Goal: Task Accomplishment & Management: Manage account settings

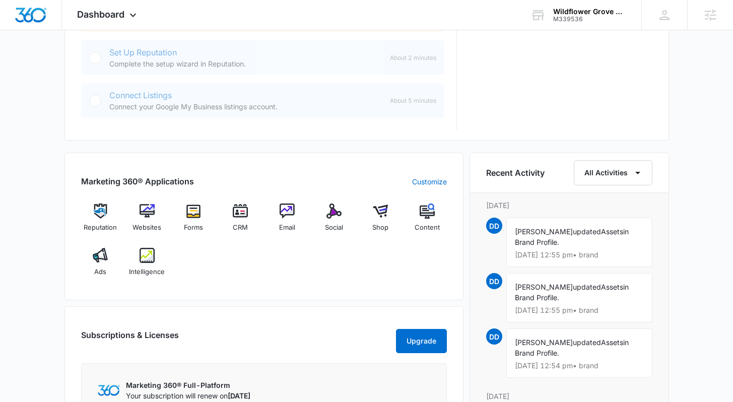
scroll to position [610, 0]
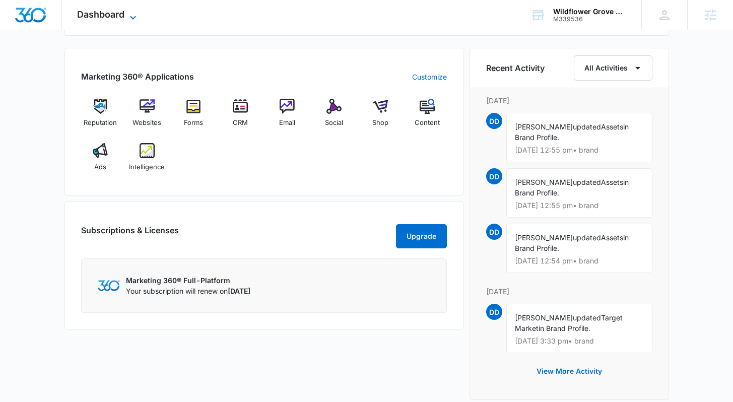
click at [133, 14] on icon at bounding box center [133, 18] width 12 height 12
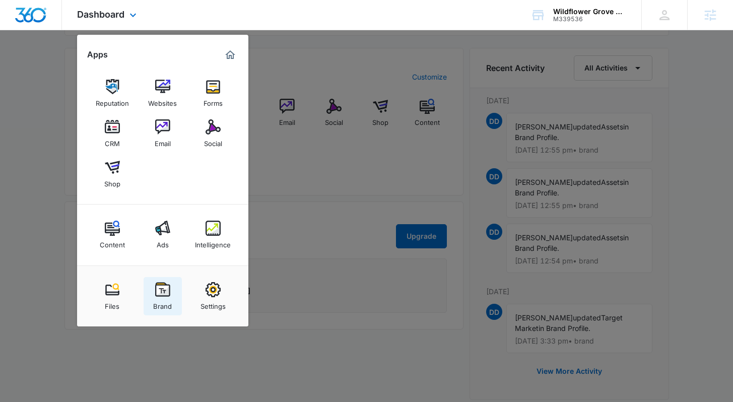
click at [169, 286] on img at bounding box center [162, 289] width 15 height 15
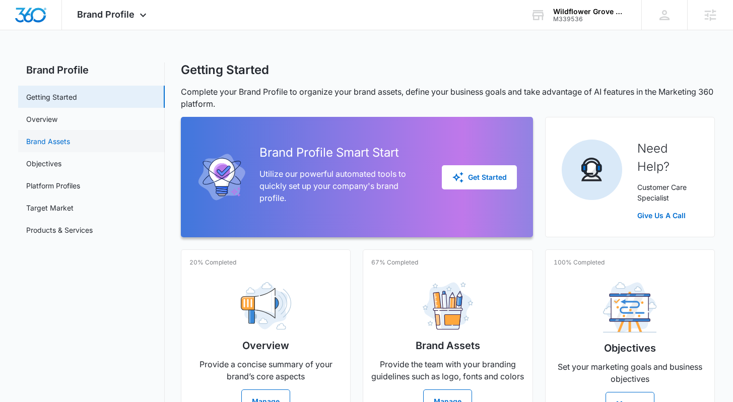
click at [59, 139] on link "Brand Assets" at bounding box center [48, 141] width 44 height 11
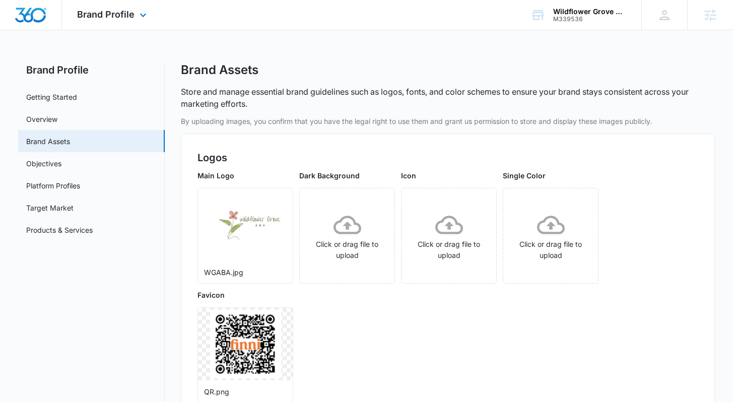
click at [18, 17] on img "Dashboard" at bounding box center [31, 15] width 32 height 15
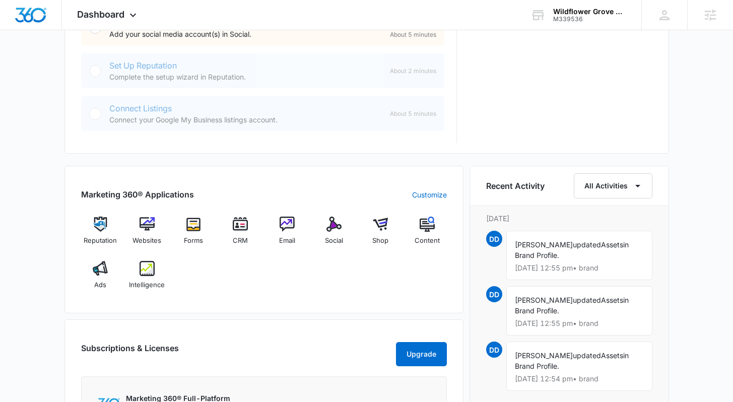
scroll to position [493, 0]
click at [127, 16] on icon at bounding box center [133, 18] width 12 height 12
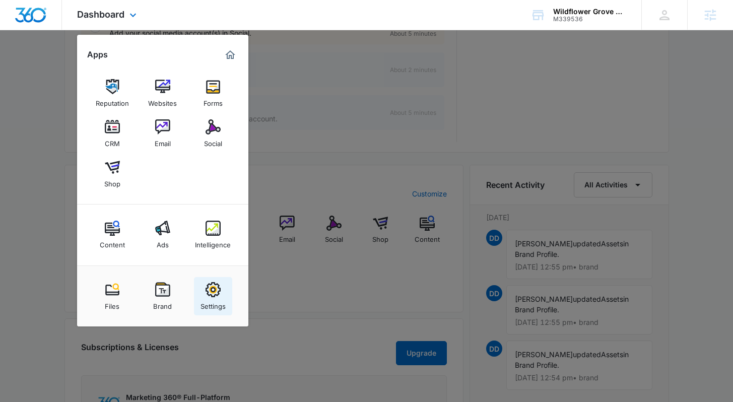
click at [221, 297] on div "Settings" at bounding box center [212, 303] width 25 height 13
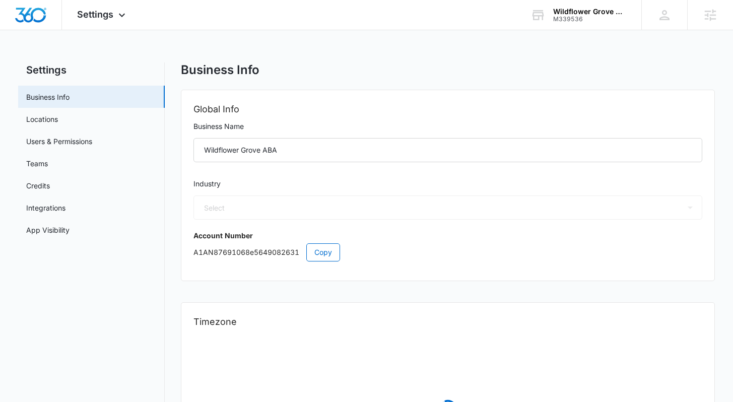
select select "19"
select select "US"
select select "America/[GEOGRAPHIC_DATA]"
click at [70, 235] on link "App Visibility" at bounding box center [47, 230] width 43 height 11
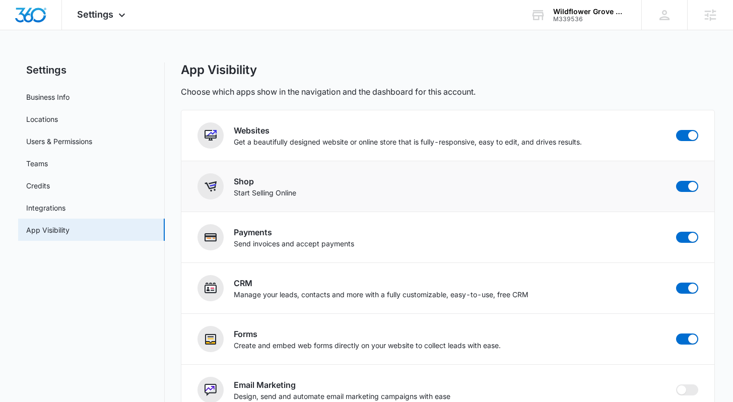
click at [673, 194] on div "Shop Start Selling Online" at bounding box center [447, 186] width 500 height 26
click at [684, 191] on span at bounding box center [687, 186] width 22 height 11
click at [676, 181] on input "checkbox" at bounding box center [675, 180] width 1 height 1
checkbox input "false"
click at [689, 239] on span at bounding box center [692, 237] width 9 height 9
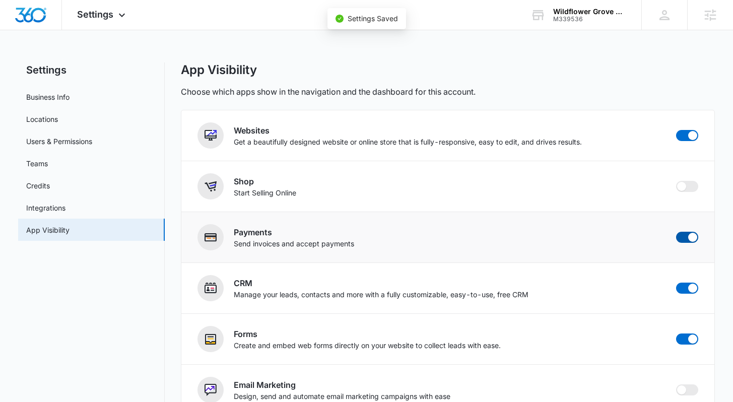
click at [676, 232] on input "checkbox" at bounding box center [675, 231] width 1 height 1
checkbox input "false"
click at [575, 82] on div "App Visibility Choose which apps show in the navigation and the dashboard for t…" at bounding box center [447, 79] width 533 height 35
click at [38, 15] on img "Dashboard" at bounding box center [31, 15] width 32 height 15
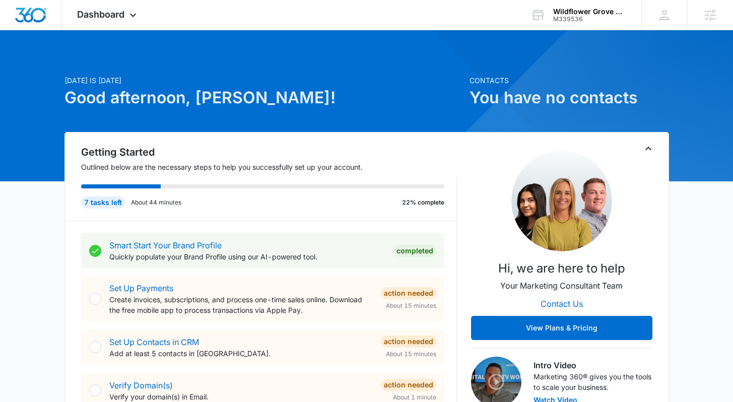
drag, startPoint x: 255, startPoint y: 101, endPoint x: 195, endPoint y: 104, distance: 60.0
click at [195, 104] on h1 "Good afternoon, [PERSON_NAME]!" at bounding box center [263, 98] width 399 height 24
click at [277, 96] on h1 "Good afternoon, [PERSON_NAME]!" at bounding box center [263, 98] width 399 height 24
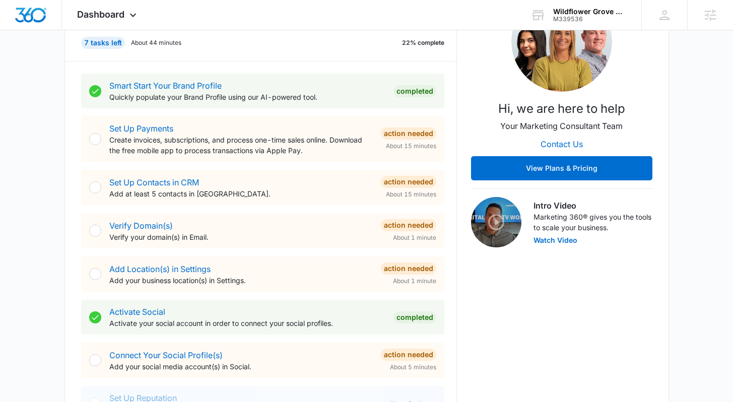
scroll to position [261, 0]
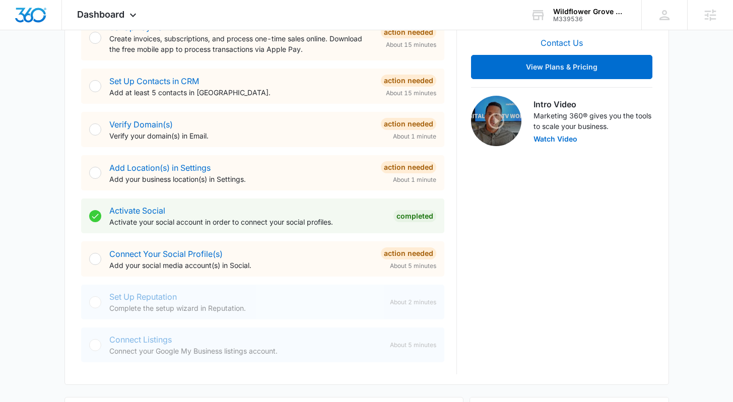
click at [454, 184] on div "Smart Start Your Brand Profile Quickly populate your Brand Profile using our AI…" at bounding box center [269, 167] width 376 height 414
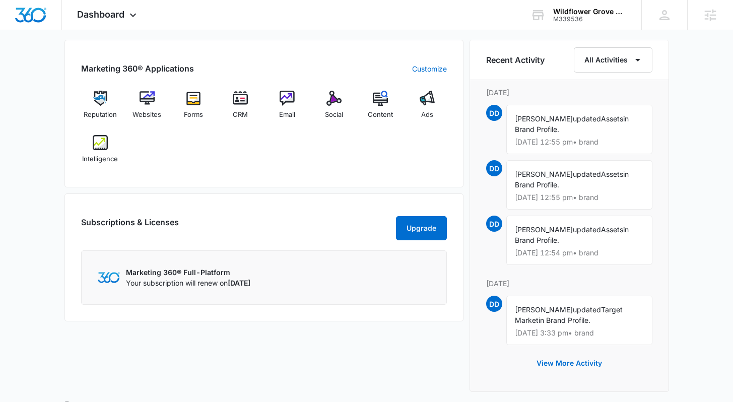
scroll to position [619, 0]
click at [717, 171] on div "[DATE] is [DATE] Good afternoon, [PERSON_NAME]! Contacts You have no contacts G…" at bounding box center [366, 3] width 733 height 1159
click at [319, 160] on div "Reputation Websites Forms CRM Email Social Content Ads Intelligence" at bounding box center [264, 130] width 366 height 80
drag, startPoint x: 486, startPoint y: 55, endPoint x: 608, endPoint y: 253, distance: 232.5
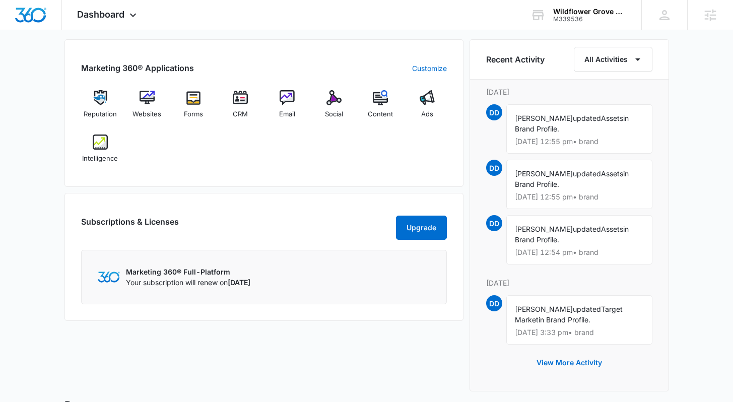
click at [607, 253] on div "Recent Activity All Activities [DATE] DD [PERSON_NAME] updated Assets in Brand …" at bounding box center [568, 215] width 199 height 352
click at [610, 253] on p "[DATE] 12:54 pm • brand" at bounding box center [579, 252] width 129 height 7
click at [465, 183] on div "Marketing 360® Applications Customize Reputation Websites Forms CRM Email Socia…" at bounding box center [366, 218] width 604 height 358
click at [467, 186] on div "Marketing 360® Applications Customize Reputation Websites Forms CRM Email Socia…" at bounding box center [366, 218] width 604 height 358
click at [315, 234] on div "Subscriptions & Licenses Upgrade" at bounding box center [264, 228] width 366 height 24
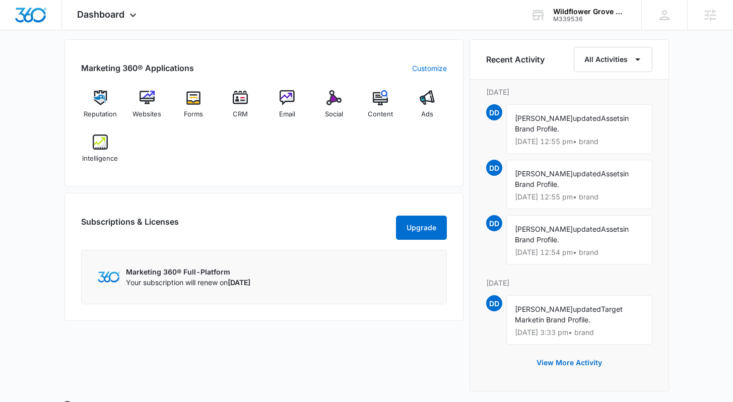
drag, startPoint x: 303, startPoint y: 282, endPoint x: 230, endPoint y: 280, distance: 72.6
click at [230, 280] on div "Marketing 360® Full-Platform Your subscription will renew on [DATE]" at bounding box center [264, 276] width 332 height 21
click at [306, 279] on div "Marketing 360® Full-Platform Your subscription will renew on [DATE]" at bounding box center [264, 276] width 332 height 21
click at [688, 207] on div "[DATE] is [DATE] Good afternoon, [PERSON_NAME]! Contacts You have no contacts G…" at bounding box center [366, 3] width 733 height 1159
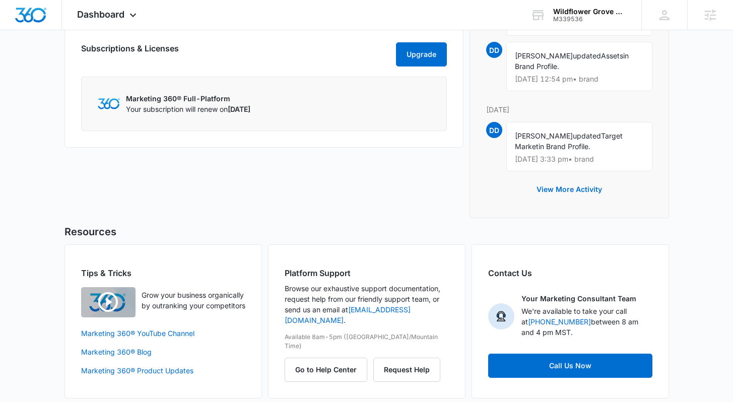
scroll to position [800, 0]
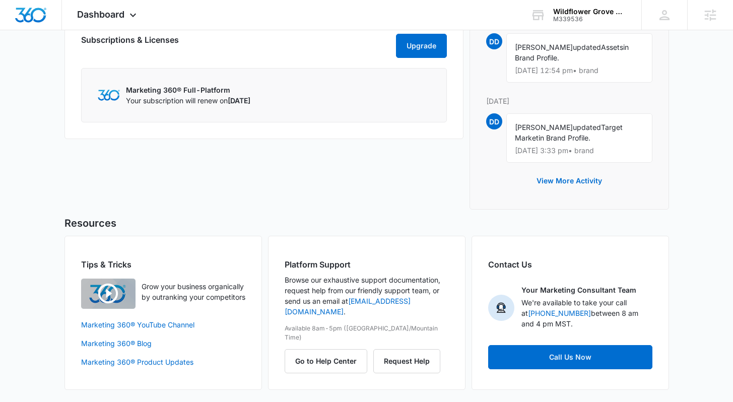
click at [634, 238] on div "Contact Us Your Marketing Consultant Team We're available to take your call at …" at bounding box center [569, 313] width 197 height 154
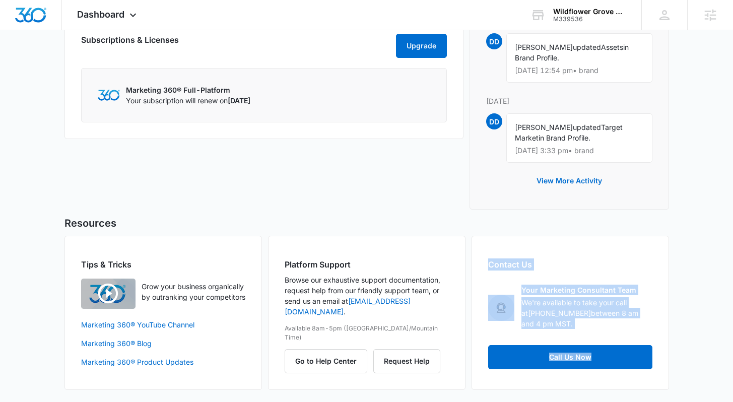
drag, startPoint x: 495, startPoint y: 256, endPoint x: 656, endPoint y: 332, distance: 178.2
click at [656, 332] on div "Contact Us Your Marketing Consultant Team We're available to take your call at …" at bounding box center [569, 313] width 197 height 154
click at [651, 329] on div "Your Marketing Consultant Team We're available to take your call at [PHONE_NUMB…" at bounding box center [586, 308] width 131 height 46
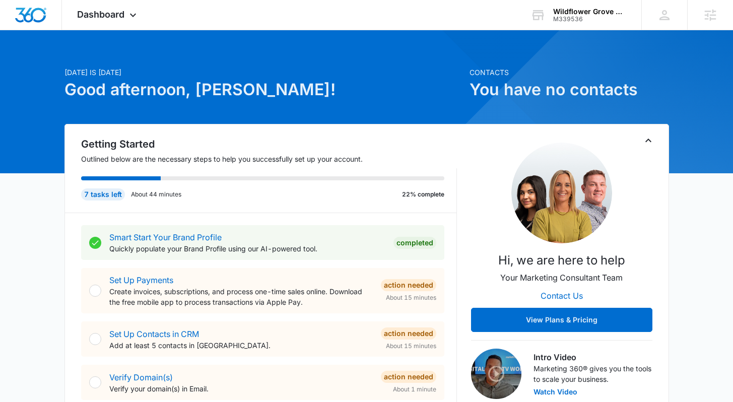
scroll to position [0, 0]
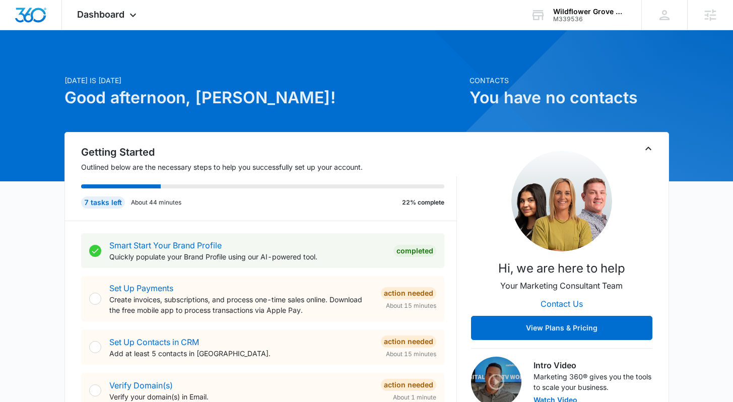
click at [128, 17] on icon at bounding box center [133, 18] width 12 height 12
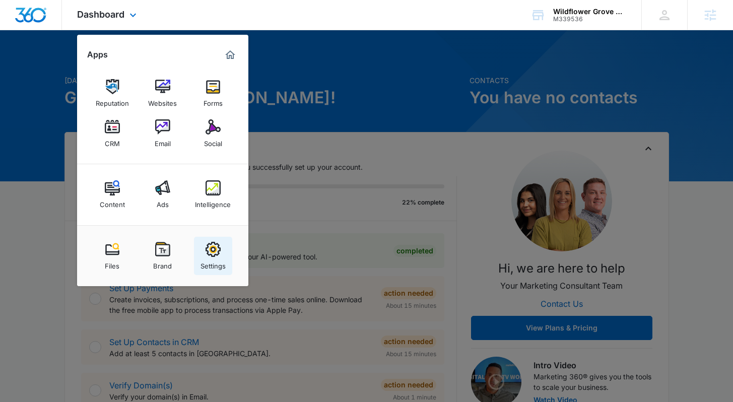
click at [223, 252] on link "Settings" at bounding box center [213, 256] width 38 height 38
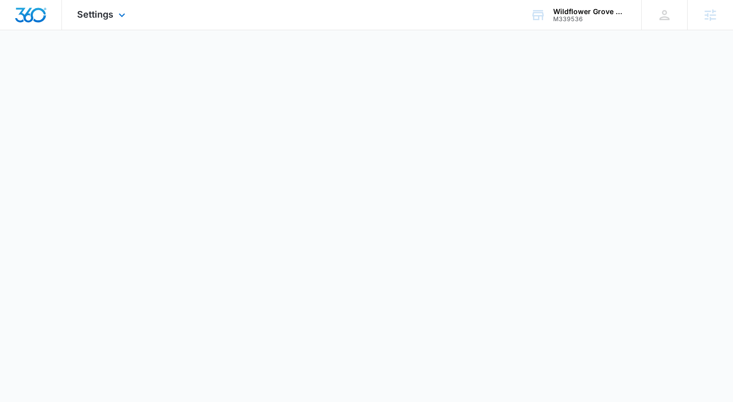
select select "19"
select select "US"
select select "America/[GEOGRAPHIC_DATA]"
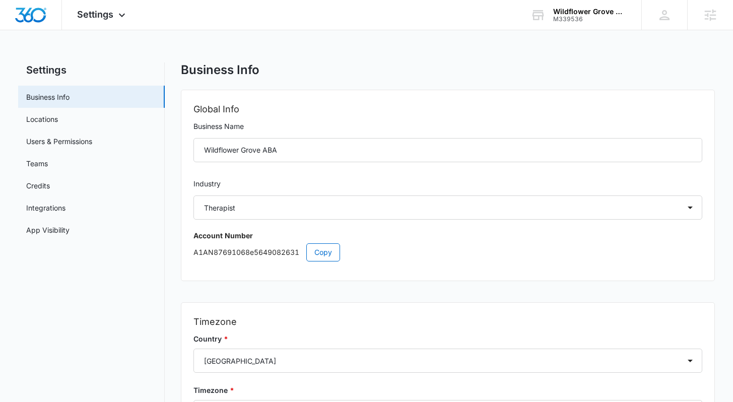
click at [327, 60] on div "Settings Apps Reputation Websites Forms CRM Email Social Content Ads Intelligen…" at bounding box center [366, 260] width 733 height 521
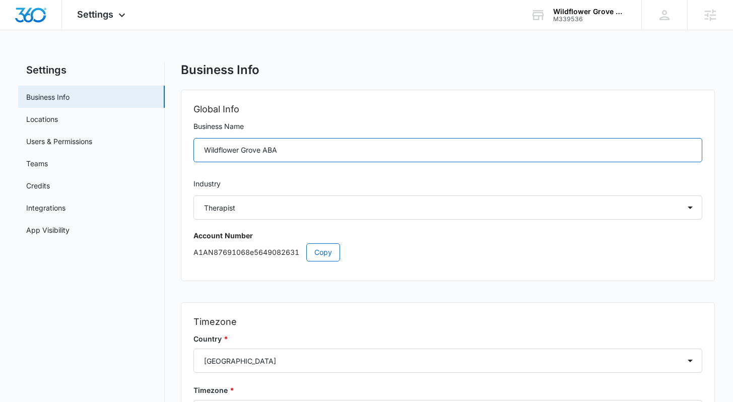
click at [306, 148] on input "Wildflower Grove ABA" at bounding box center [447, 150] width 508 height 24
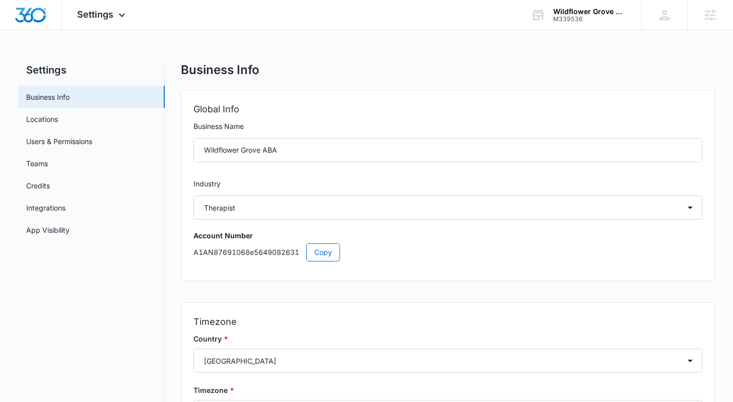
click at [706, 163] on div "Global Info Business Name [GEOGRAPHIC_DATA] ABA Industry Select Accounting / CP…" at bounding box center [447, 185] width 532 height 190
click at [173, 158] on div "Settings Business Info Locations Users & Permissions Teams Credits Integrations…" at bounding box center [366, 285] width 696 height 447
click at [76, 136] on link "Users & Permissions" at bounding box center [59, 141] width 66 height 11
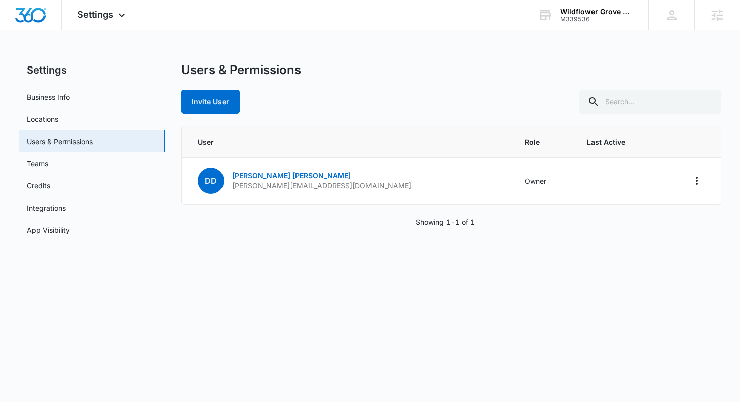
click at [396, 242] on div "Users & Permissions Invite User User Role Last Active DD [PERSON_NAME] [PERSON_…" at bounding box center [451, 192] width 541 height 261
drag, startPoint x: 499, startPoint y: 180, endPoint x: 395, endPoint y: 174, distance: 103.5
click at [395, 174] on tr "DD [PERSON_NAME] [PERSON_NAME][EMAIL_ADDRESS][DOMAIN_NAME] Owner" at bounding box center [452, 181] width 540 height 47
click at [404, 184] on td "DD [PERSON_NAME] [PERSON_NAME][EMAIL_ADDRESS][DOMAIN_NAME]" at bounding box center [347, 181] width 331 height 47
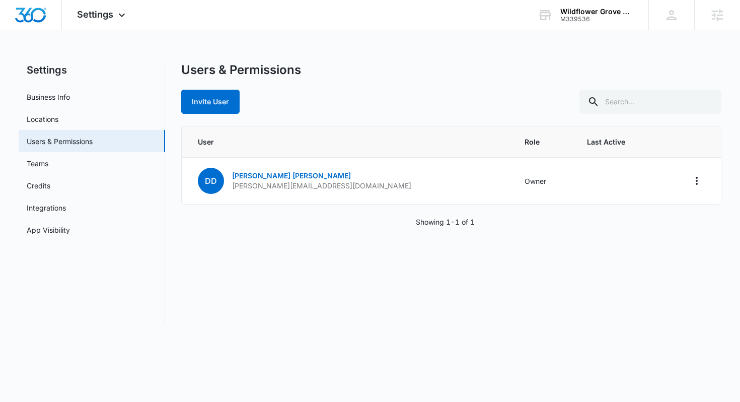
click at [415, 78] on div "Users & Permissions Invite User" at bounding box center [451, 87] width 541 height 51
click at [229, 107] on button "Invite User" at bounding box center [210, 102] width 58 height 24
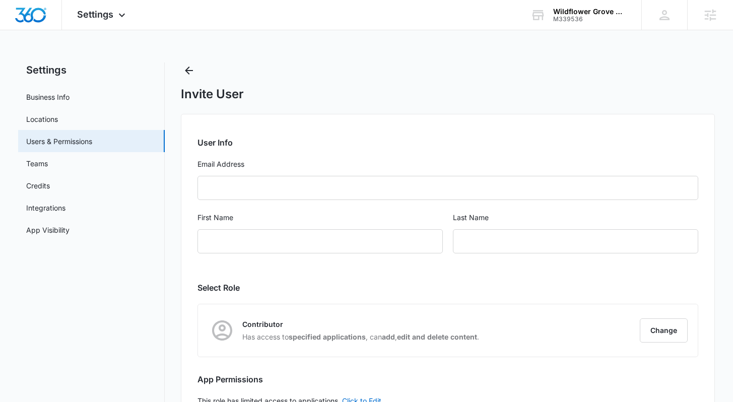
click at [397, 153] on form "User Info Email Address First Name Last Name" at bounding box center [447, 200] width 500 height 129
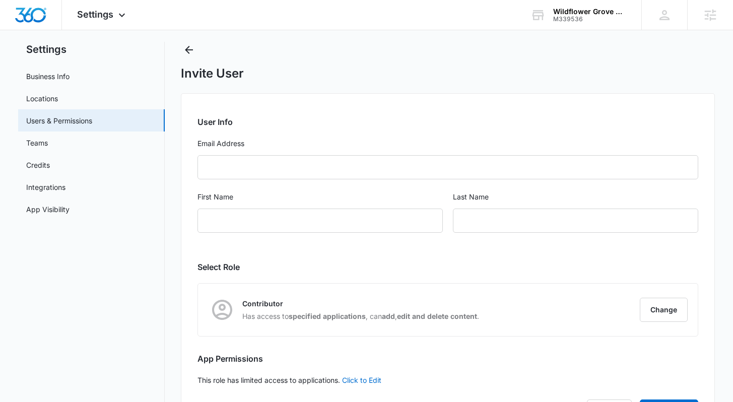
scroll to position [71, 0]
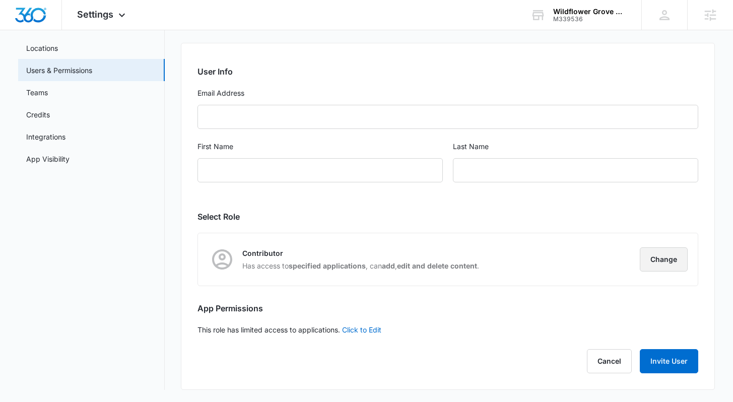
click at [658, 258] on button "Change" at bounding box center [664, 259] width 48 height 24
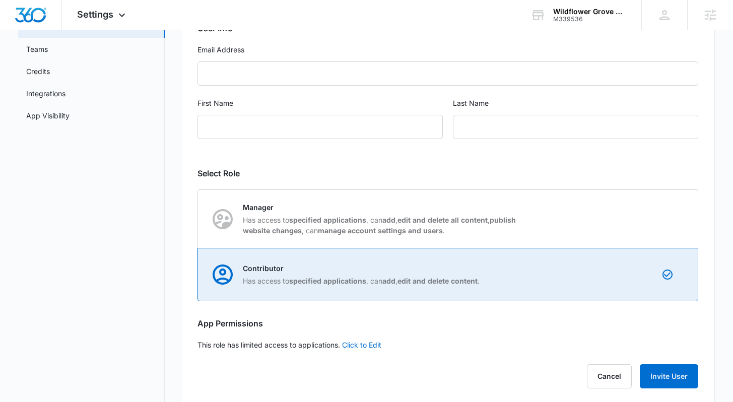
scroll to position [129, 0]
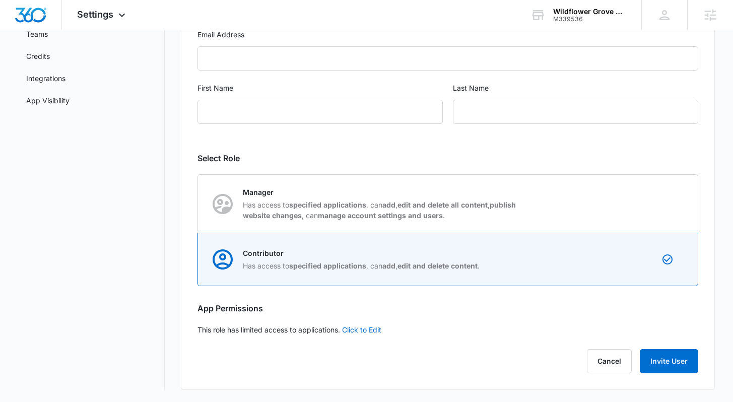
click at [439, 328] on div "User Info Email Address First Name Last Name Select Role Contributor Has access…" at bounding box center [447, 186] width 533 height 405
click at [354, 330] on link "Click to Edit" at bounding box center [361, 329] width 39 height 9
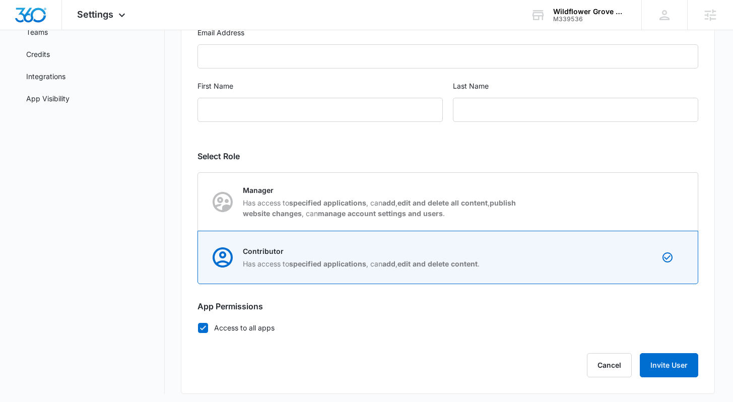
click at [254, 326] on label "Access to all apps" at bounding box center [447, 327] width 500 height 11
click at [198, 327] on input "Access to all apps" at bounding box center [197, 327] width 1 height 1
checkbox input "false"
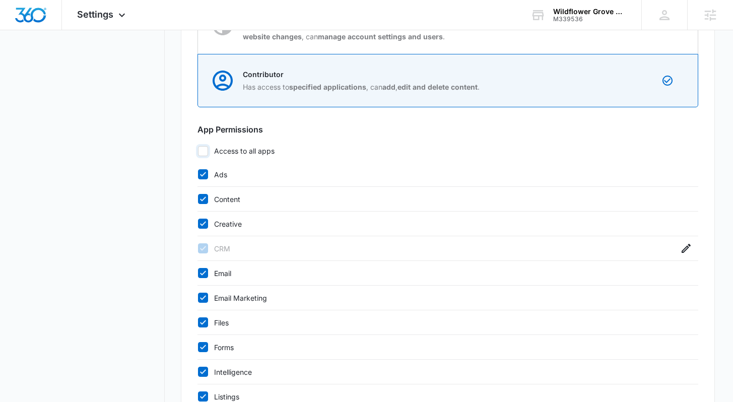
scroll to position [530, 0]
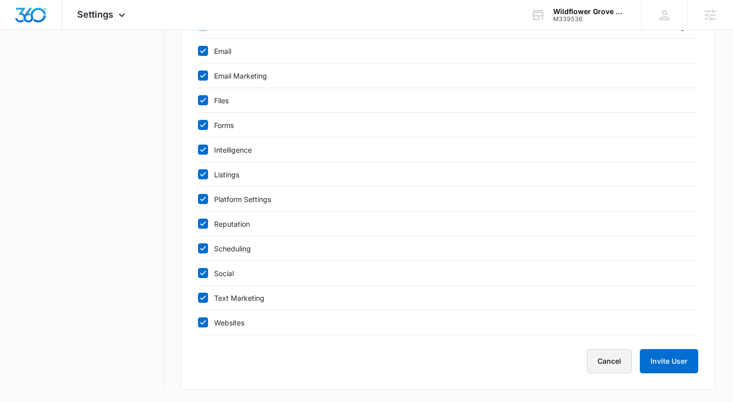
click at [604, 365] on button "Cancel" at bounding box center [609, 361] width 45 height 24
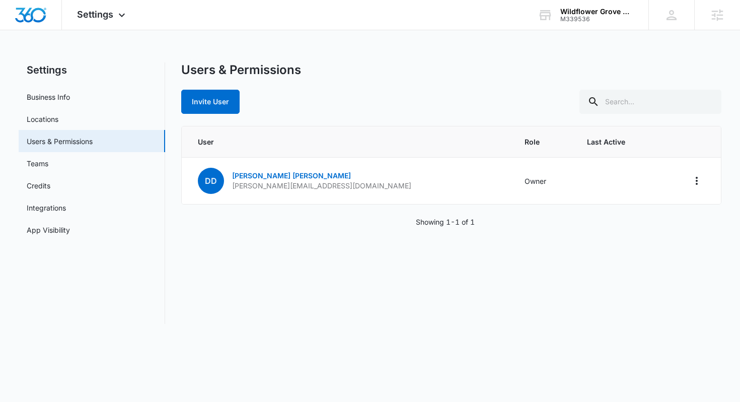
click at [413, 66] on div "Users & Permissions" at bounding box center [451, 69] width 541 height 15
click at [354, 241] on div "Users & Permissions Invite User User Role Last Active DD [PERSON_NAME] [PERSON_…" at bounding box center [451, 192] width 541 height 261
click at [435, 300] on div "Users & Permissions Invite User User Role Last Active DD [PERSON_NAME] [PERSON_…" at bounding box center [451, 192] width 541 height 261
click at [376, 290] on div "Users & Permissions Invite User User Role Last Active DD [PERSON_NAME] [PERSON_…" at bounding box center [451, 192] width 541 height 261
click at [50, 186] on link "Credits" at bounding box center [39, 185] width 24 height 11
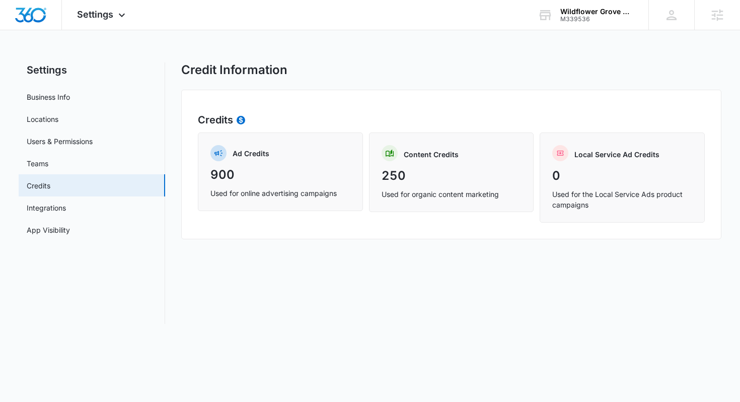
click at [408, 88] on div "Credit Information Credits Ad Credits 900 Used for online advertising campaigns…" at bounding box center [451, 192] width 541 height 261
click at [66, 212] on link "Integrations" at bounding box center [46, 207] width 39 height 11
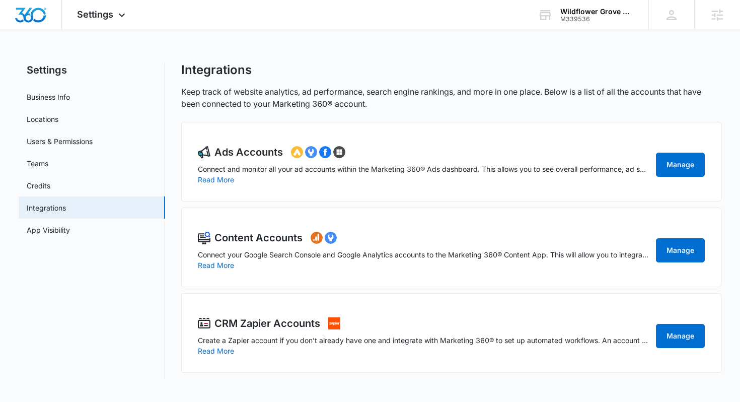
click at [175, 189] on div "Settings Business Info Locations Users & Permissions Teams Credits Integrations…" at bounding box center [371, 220] width 704 height 316
click at [175, 192] on div "Settings Business Info Locations Users & Permissions Teams Credits Integrations…" at bounding box center [371, 220] width 704 height 316
click at [70, 230] on link "App Visibility" at bounding box center [48, 230] width 43 height 11
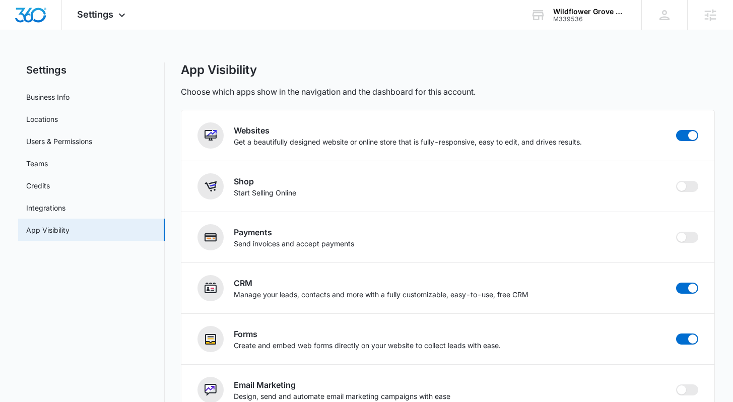
click at [170, 213] on div "Settings Business Info Locations Users & Permissions Teams Credits Integrations…" at bounding box center [366, 365] width 696 height 607
click at [349, 82] on div "App Visibility Choose which apps show in the navigation and the dashboard for t…" at bounding box center [447, 79] width 533 height 35
click at [126, 14] on icon at bounding box center [122, 18] width 12 height 12
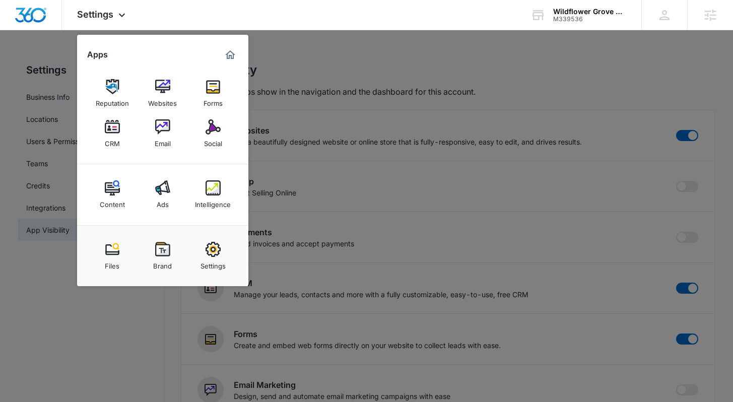
click at [523, 71] on div at bounding box center [366, 201] width 733 height 402
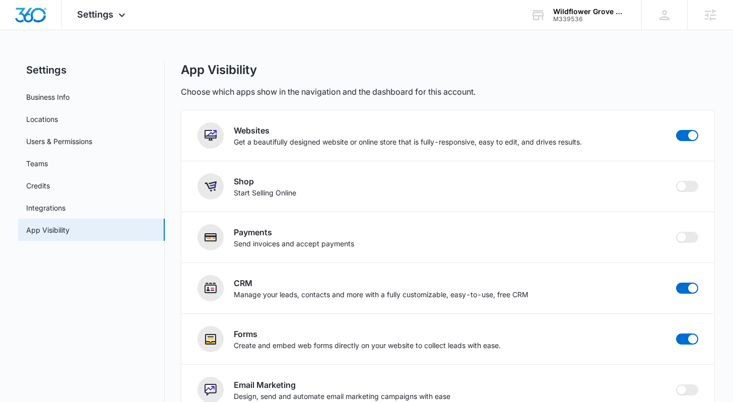
click at [523, 71] on div "App Visibility" at bounding box center [447, 69] width 533 height 15
click at [720, 145] on main "Settings Business Info Locations Users & Permissions Teams Credits Integrations…" at bounding box center [366, 372] width 733 height 620
click at [395, 49] on div "Settings Apps Reputation Websites Forms CRM Email Social Content Ads Intelligen…" at bounding box center [366, 341] width 733 height 682
click at [44, 11] on img "Dashboard" at bounding box center [31, 15] width 32 height 15
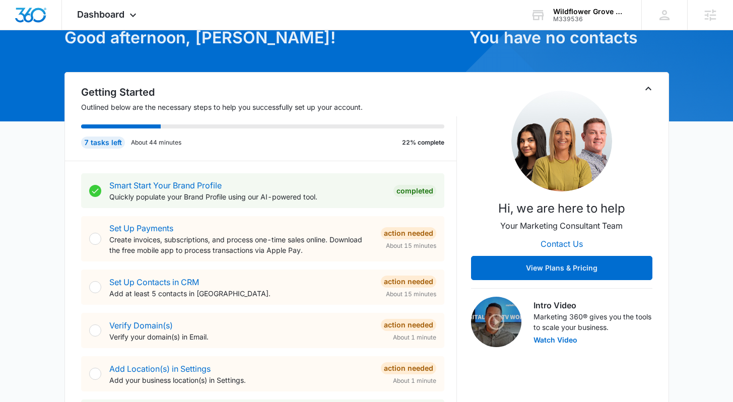
scroll to position [118, 0]
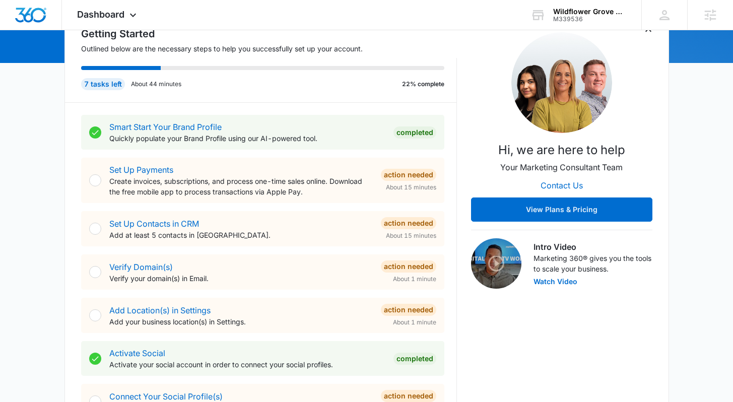
click at [456, 150] on div "Smart Start Your Brand Profile Quickly populate your Brand Profile using our AI…" at bounding box center [269, 310] width 376 height 414
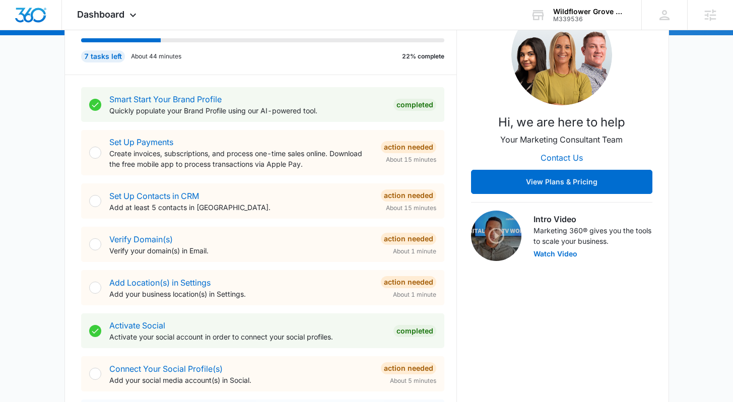
scroll to position [147, 0]
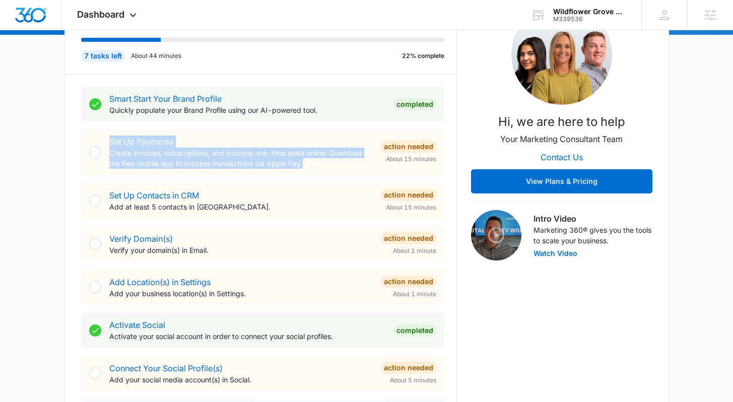
drag, startPoint x: 313, startPoint y: 165, endPoint x: 101, endPoint y: 143, distance: 213.2
click at [101, 143] on div "Set Up Payments Create invoices, subscriptions, and process one-time sales onli…" at bounding box center [262, 151] width 363 height 45
click at [354, 162] on p "Create invoices, subscriptions, and process one-time sales online. Download the…" at bounding box center [240, 158] width 263 height 21
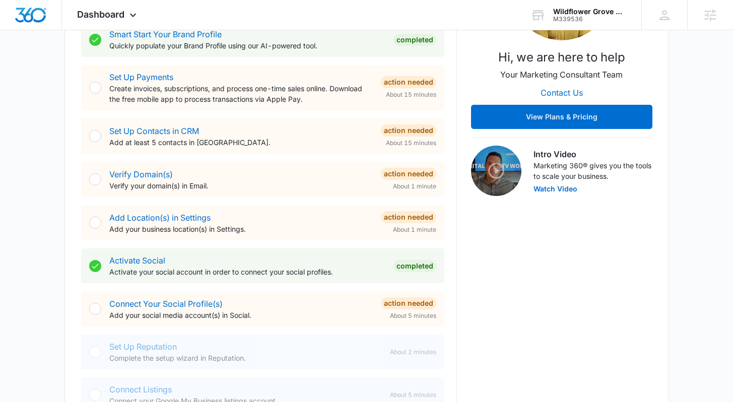
scroll to position [212, 0]
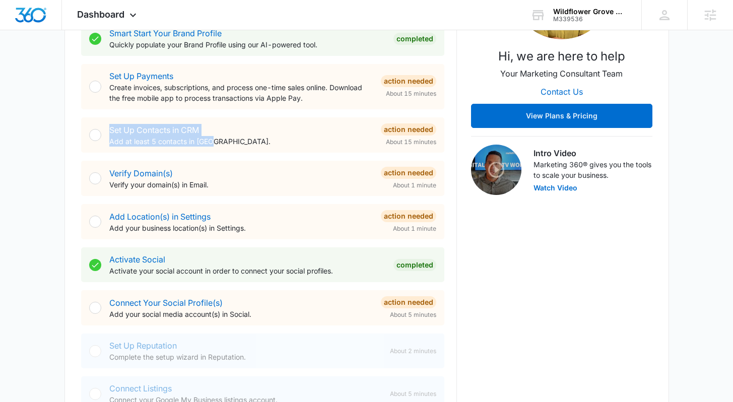
drag, startPoint x: 254, startPoint y: 140, endPoint x: 73, endPoint y: 123, distance: 181.6
click at [73, 123] on div "Getting Started Outlined below are the necessary steps to help you successfully…" at bounding box center [366, 177] width 604 height 514
click at [231, 136] on p "Add at least 5 contacts in [GEOGRAPHIC_DATA]." at bounding box center [240, 141] width 263 height 11
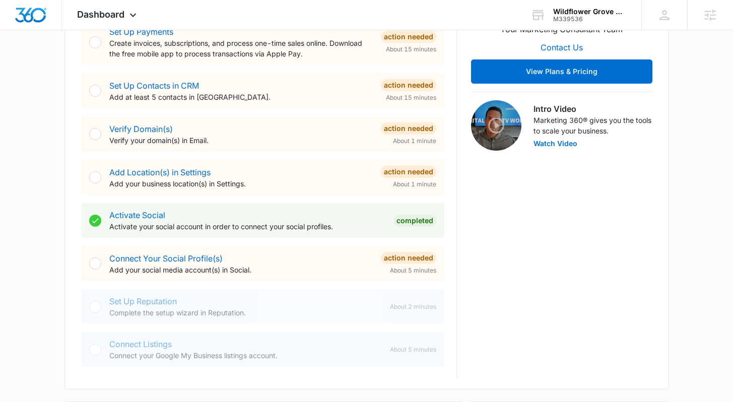
scroll to position [266, 0]
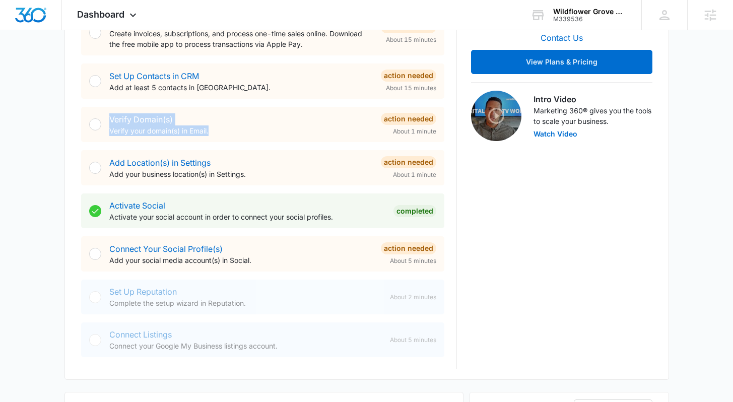
drag, startPoint x: 198, startPoint y: 131, endPoint x: 195, endPoint y: 123, distance: 8.6
click at [94, 117] on div "Verify Domain(s) Verify your domain(s) in Email. Action Needed About 1 minute" at bounding box center [262, 124] width 363 height 35
click at [253, 124] on div "Verify Domain(s) Verify your domain(s) in Email." at bounding box center [240, 124] width 263 height 23
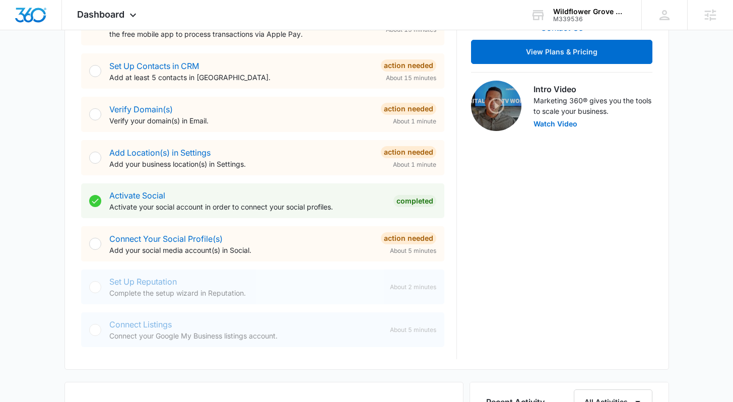
scroll to position [316, 0]
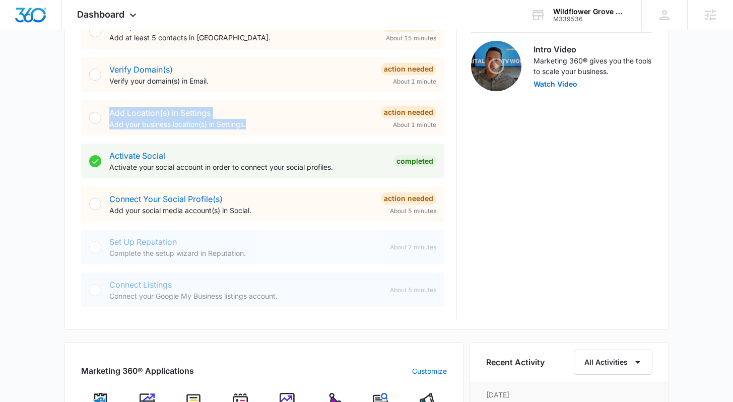
drag, startPoint x: 253, startPoint y: 123, endPoint x: 95, endPoint y: 112, distance: 158.5
click at [95, 112] on div "Add Location(s) in Settings Add your business location(s) in Settings. Action N…" at bounding box center [262, 117] width 363 height 35
click at [260, 116] on div "Add Location(s) in Settings Add your business location(s) in Settings." at bounding box center [240, 118] width 263 height 23
click at [255, 206] on p "Add your social media account(s) in Social." at bounding box center [240, 210] width 263 height 11
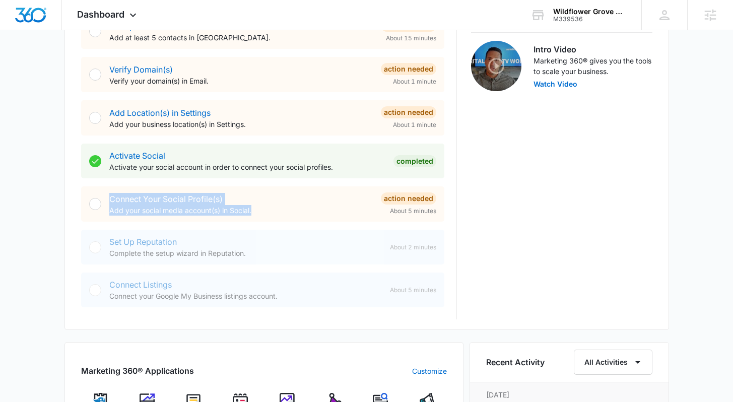
drag, startPoint x: 258, startPoint y: 209, endPoint x: 101, endPoint y: 184, distance: 158.5
click at [101, 184] on div "Smart Start Your Brand Profile Quickly populate your Brand Profile using our AI…" at bounding box center [269, 112] width 376 height 414
click at [282, 208] on p "Add your social media account(s) in Social." at bounding box center [240, 210] width 263 height 11
click at [281, 211] on p "Add your social media account(s) in Social." at bounding box center [240, 210] width 263 height 11
click at [176, 201] on link "Connect Your Social Profile(s)" at bounding box center [165, 199] width 113 height 10
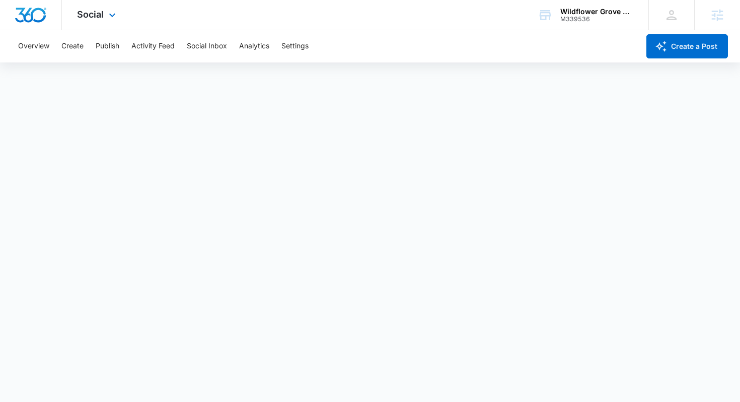
click at [28, 18] on img "Dashboard" at bounding box center [31, 15] width 32 height 15
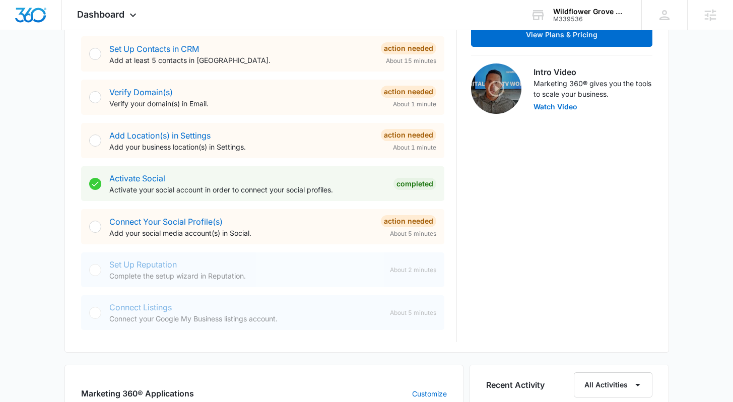
scroll to position [405, 0]
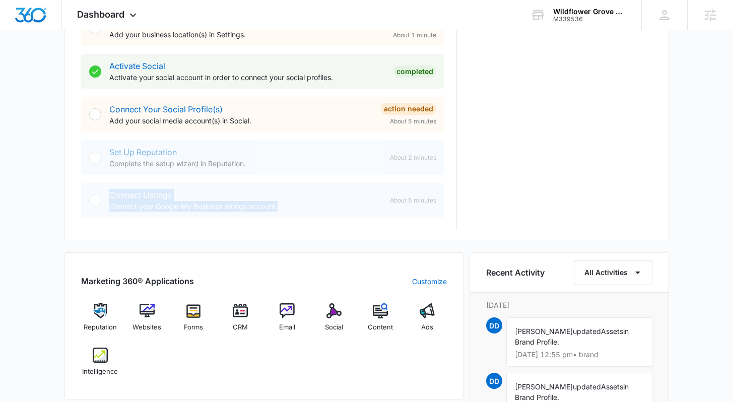
drag, startPoint x: 279, startPoint y: 209, endPoint x: 97, endPoint y: 208, distance: 181.3
click at [97, 208] on div "Connect Listings Connect your Google My Business listings account. About 5 minu…" at bounding box center [262, 200] width 363 height 35
click at [301, 205] on p "Connect your Google My Business listings account." at bounding box center [245, 206] width 272 height 11
drag, startPoint x: 307, startPoint y: 206, endPoint x: 97, endPoint y: 195, distance: 210.8
click at [97, 195] on div "Connect Listings Connect your Google My Business listings account. About 5 minu…" at bounding box center [262, 200] width 363 height 35
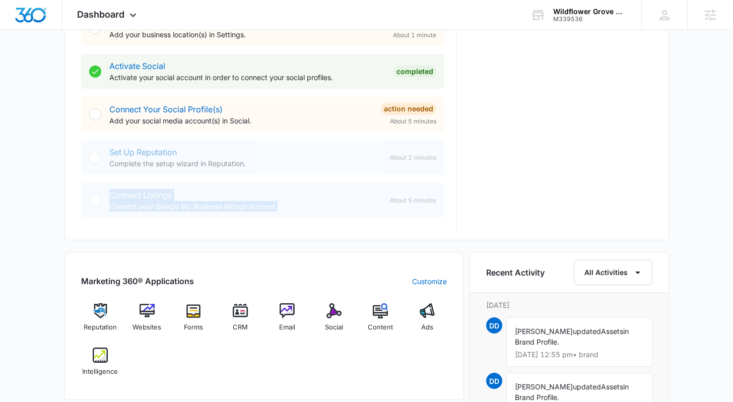
click at [211, 196] on div "Connect Listings Connect your Google My Business listings account." at bounding box center [245, 200] width 272 height 23
click at [686, 213] on div "[DATE] is [DATE] Good afternoon, [PERSON_NAME]! Contacts You have no contacts G…" at bounding box center [366, 216] width 733 height 1159
click at [688, 203] on div "[DATE] is [DATE] Good afternoon, [PERSON_NAME]! Contacts You have no contacts G…" at bounding box center [366, 216] width 733 height 1159
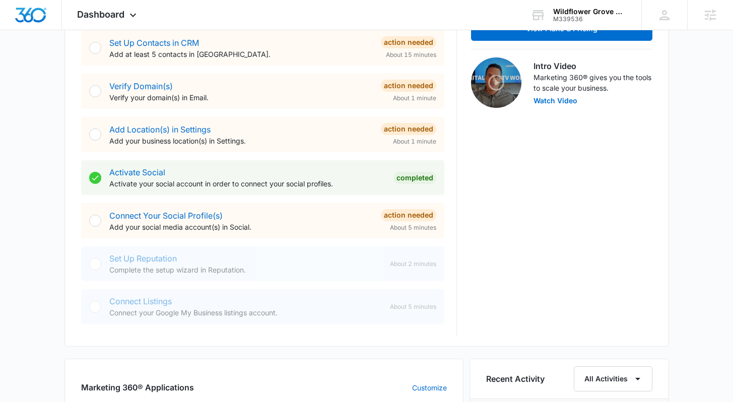
scroll to position [297, 0]
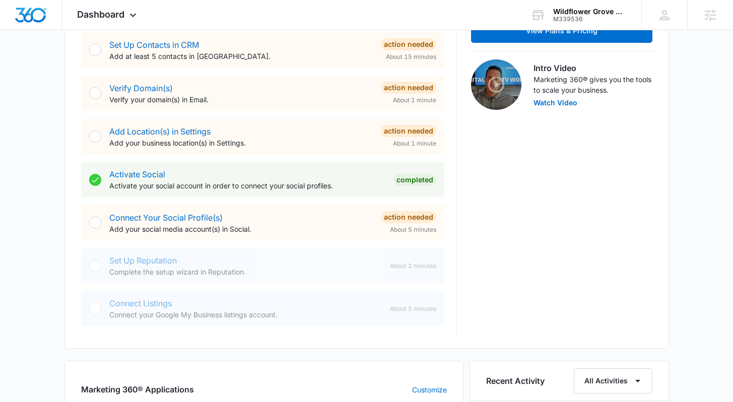
click at [685, 229] on div "[DATE] is [DATE] Good afternoon, [PERSON_NAME]! Contacts You have no contacts G…" at bounding box center [366, 325] width 733 height 1159
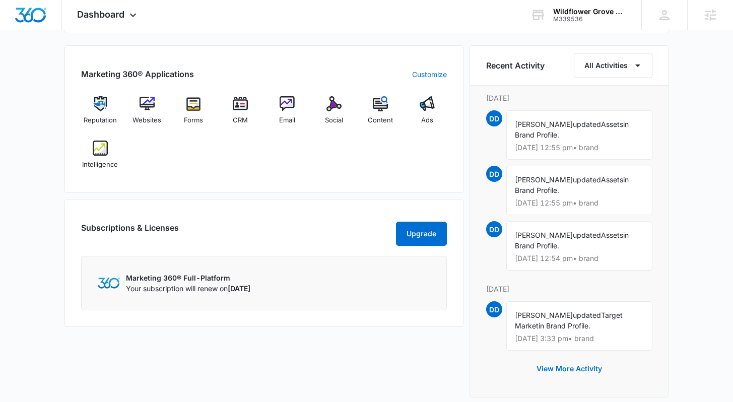
scroll to position [613, 0]
click at [324, 181] on div "Marketing 360® Applications Customize Reputation Websites Forms CRM Email Socia…" at bounding box center [263, 119] width 399 height 148
click at [264, 73] on div "Marketing 360® Applications Customize" at bounding box center [264, 73] width 366 height 12
click at [98, 163] on span "Intelligence" at bounding box center [100, 164] width 36 height 10
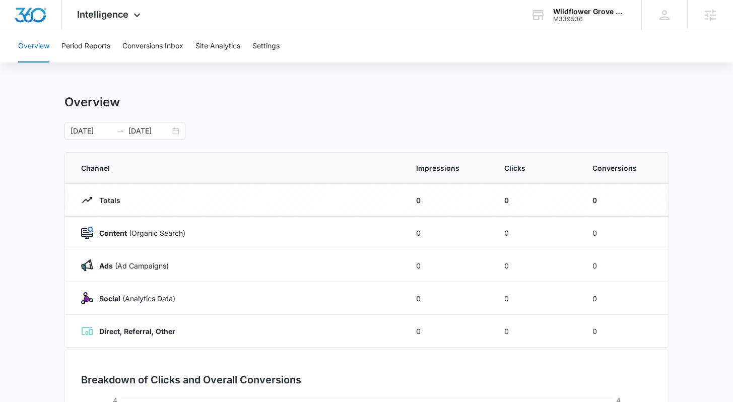
click at [691, 176] on main "Overview [DATE] [DATE] Channel Impressions Clicks Conversions Totals 0 0 0 Cont…" at bounding box center [366, 359] width 733 height 529
click at [703, 136] on main "Overview [DATE] [DATE] Channel Impressions Clicks Conversions Totals 0 0 0 Cont…" at bounding box center [366, 359] width 733 height 529
click at [236, 99] on div "Overview" at bounding box center [366, 102] width 604 height 15
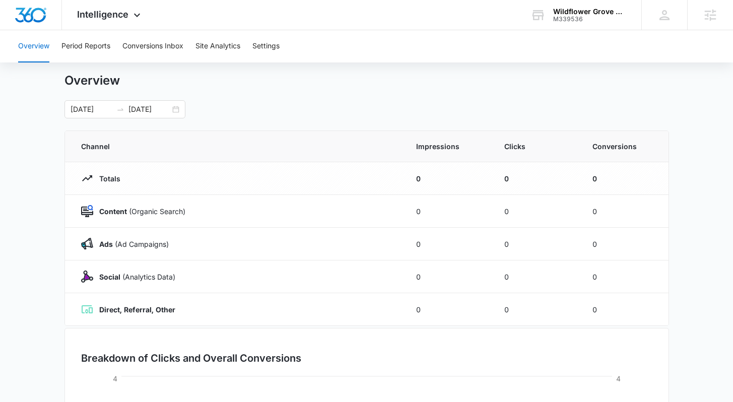
scroll to position [21, 0]
click at [174, 111] on div "[DATE] [DATE]" at bounding box center [124, 110] width 121 height 18
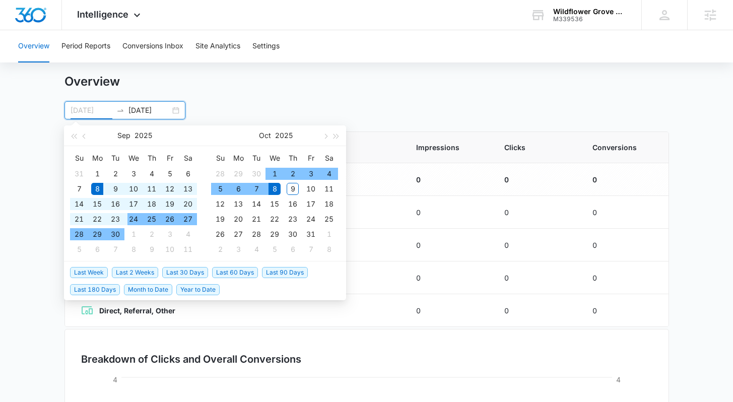
type input "[DATE]"
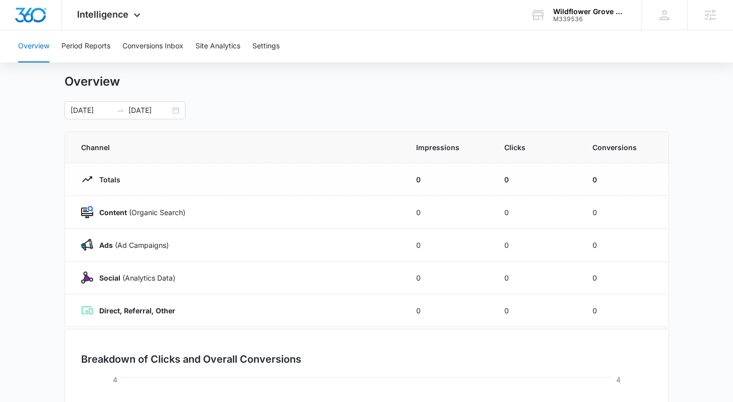
click at [443, 104] on div "[DATE] [DATE] [DATE] Su Mo Tu We Th Fr Sa 31 1 2 3 4 5 6 7 8 9 10 11 12 13 14 1…" at bounding box center [366, 110] width 604 height 18
click at [695, 145] on main "Overview [DATE] [DATE] [DATE] Su Mo Tu We Th Fr Sa 31 1 2 3 4 5 6 7 8 9 10 11 1…" at bounding box center [366, 338] width 733 height 529
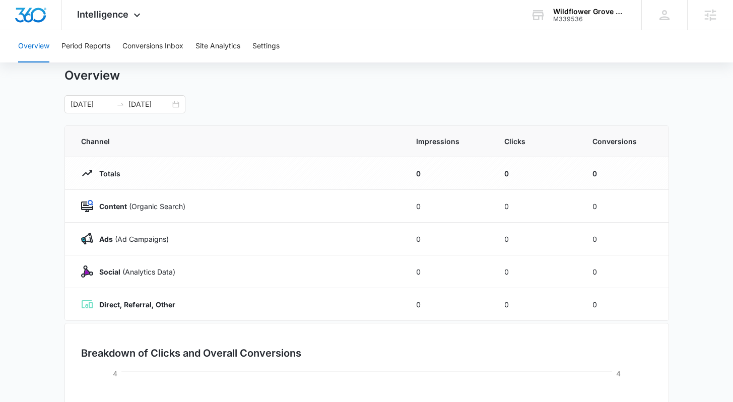
scroll to position [37, 0]
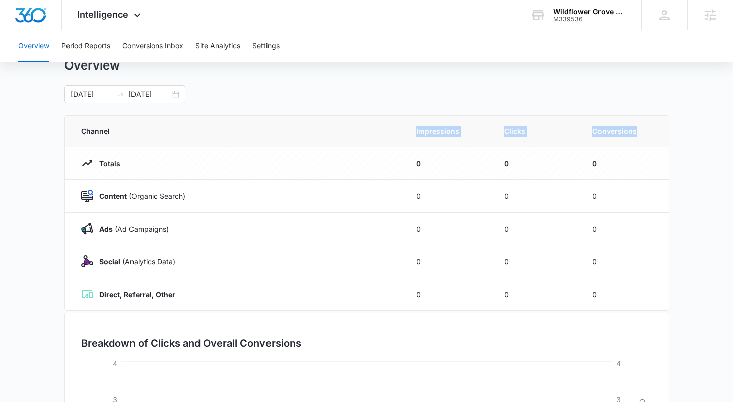
drag, startPoint x: 645, startPoint y: 131, endPoint x: 421, endPoint y: 117, distance: 224.6
click at [421, 117] on tr "Channel Impressions Clicks Conversions" at bounding box center [366, 131] width 603 height 31
click at [412, 128] on th "Impressions" at bounding box center [448, 131] width 88 height 31
drag, startPoint x: 413, startPoint y: 130, endPoint x: 461, endPoint y: 129, distance: 47.9
click at [461, 129] on th "Impressions" at bounding box center [448, 131] width 88 height 31
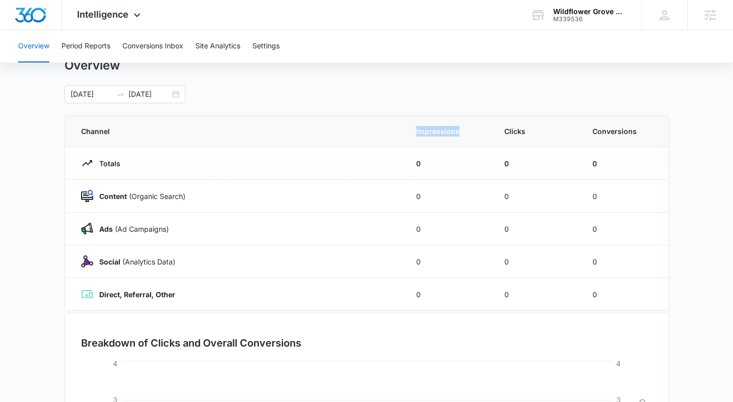
click at [461, 129] on span "Impressions" at bounding box center [448, 131] width 64 height 11
click at [704, 160] on main "Overview [DATE] [DATE] [DATE] Su Mo Tu We Th Fr Sa 31 1 2 3 4 5 6 7 8 9 10 11 1…" at bounding box center [366, 322] width 733 height 529
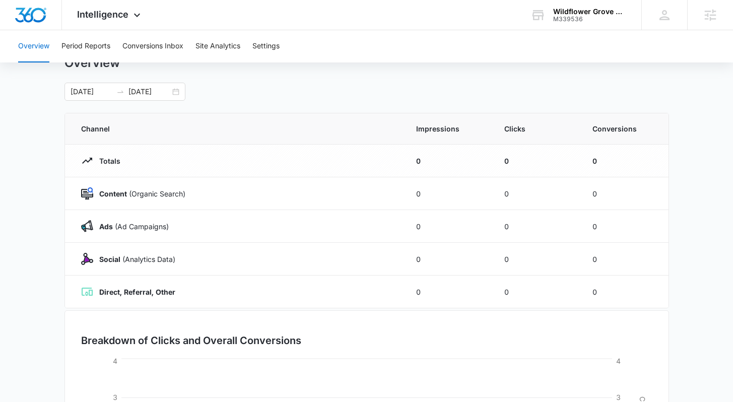
scroll to position [222, 0]
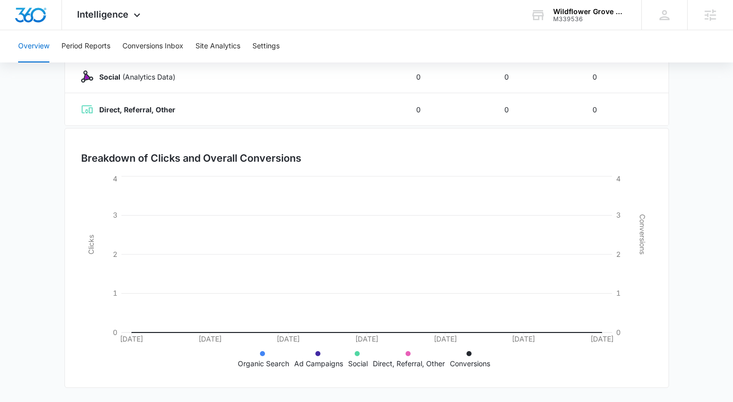
click at [691, 216] on main "Overview [DATE] [DATE] [DATE] Su Mo Tu We Th Fr Sa 31 1 2 3 4 5 6 7 8 9 10 11 1…" at bounding box center [366, 137] width 733 height 529
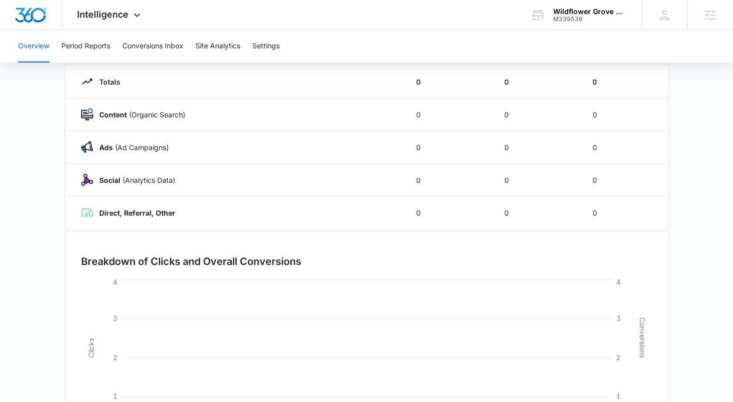
scroll to position [0, 0]
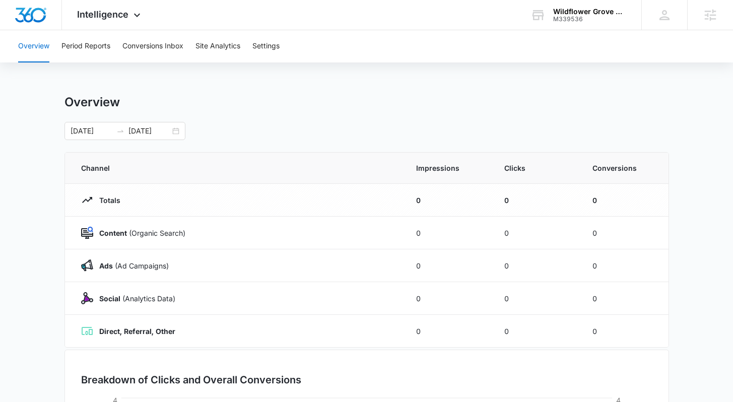
click at [313, 103] on div "Overview" at bounding box center [366, 102] width 604 height 15
click at [75, 50] on button "Period Reports" at bounding box center [85, 46] width 49 height 32
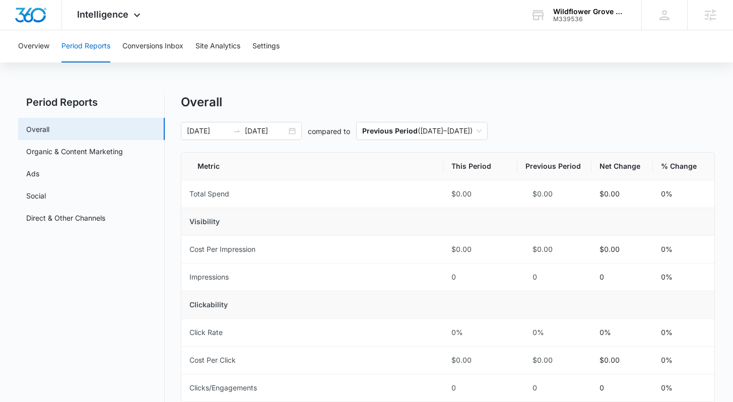
click at [562, 125] on div "[DATE] [DATE] compared to Previous Period ( [DATE] – [DATE] )" at bounding box center [447, 131] width 533 height 18
click at [295, 131] on div "[DATE] [DATE]" at bounding box center [241, 131] width 121 height 18
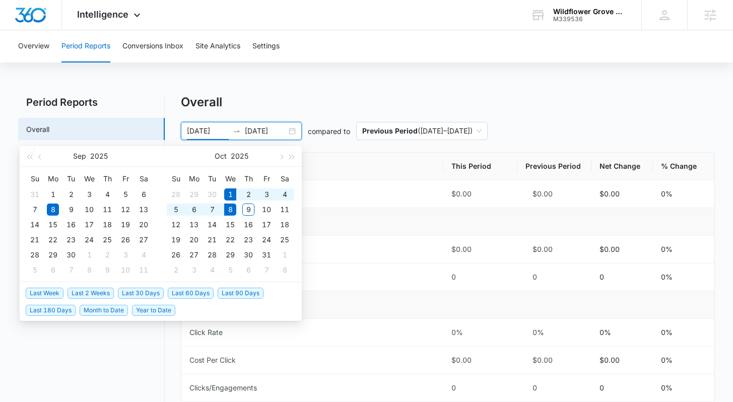
type input "[DATE]"
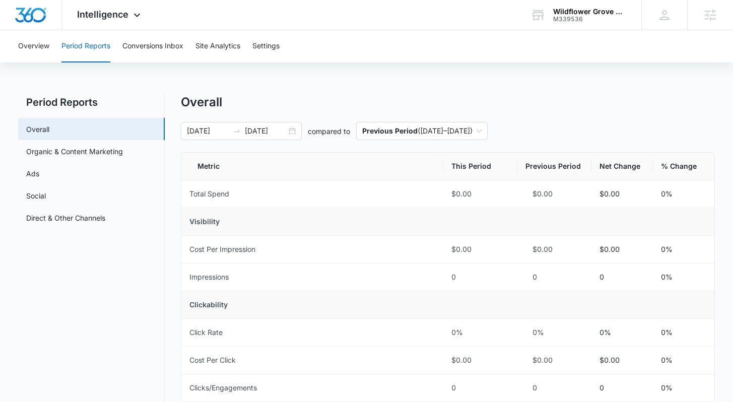
click at [568, 124] on div "[DATE] [DATE] compared to Previous Period ( [DATE] – [DATE] )" at bounding box center [447, 131] width 533 height 18
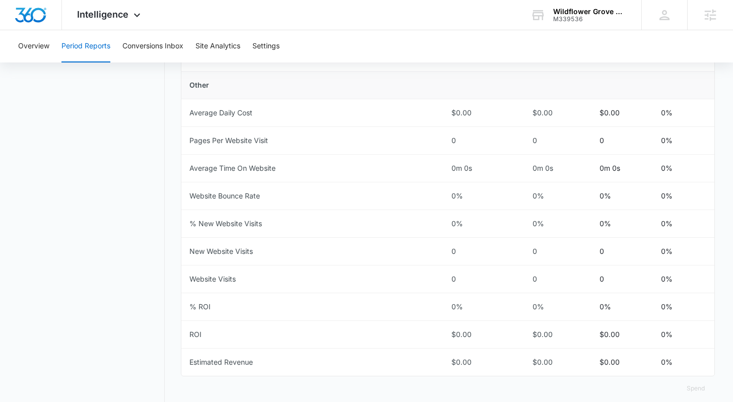
scroll to position [441, 0]
click at [179, 236] on div "Period Reports Overall Organic & Content Marketing Ads Social Direct & Other Ch…" at bounding box center [366, 33] width 696 height 759
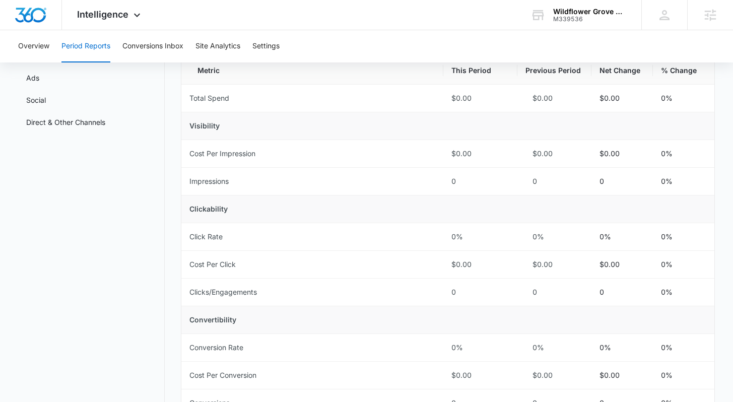
scroll to position [0, 0]
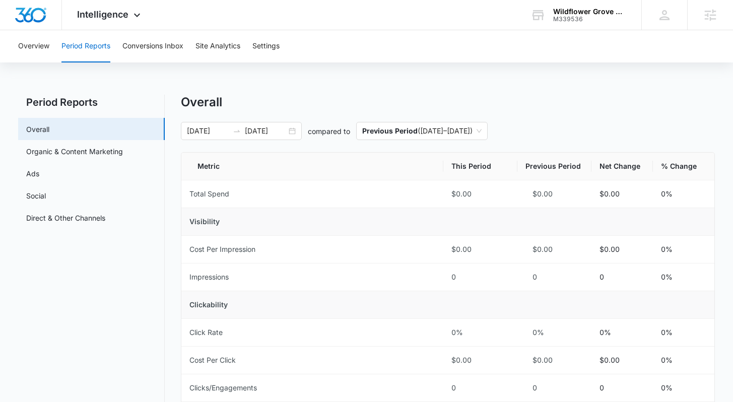
click at [222, 46] on button "Site Analytics" at bounding box center [217, 46] width 45 height 32
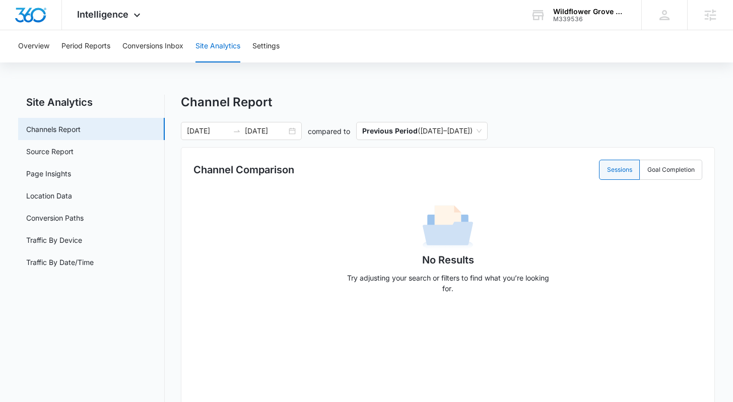
click at [172, 162] on div "Site Analytics Channels Report Source Report Page Insights Location Data Conver…" at bounding box center [366, 337] width 696 height 484
click at [71, 172] on link "Page Insights" at bounding box center [48, 173] width 45 height 11
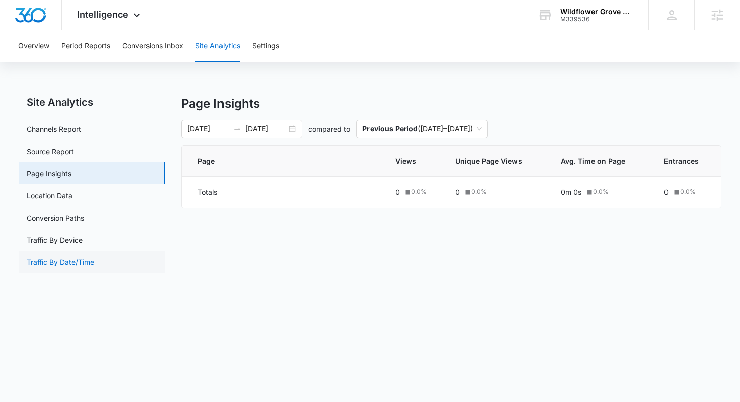
click at [94, 261] on link "Traffic By Date/Time" at bounding box center [60, 262] width 67 height 11
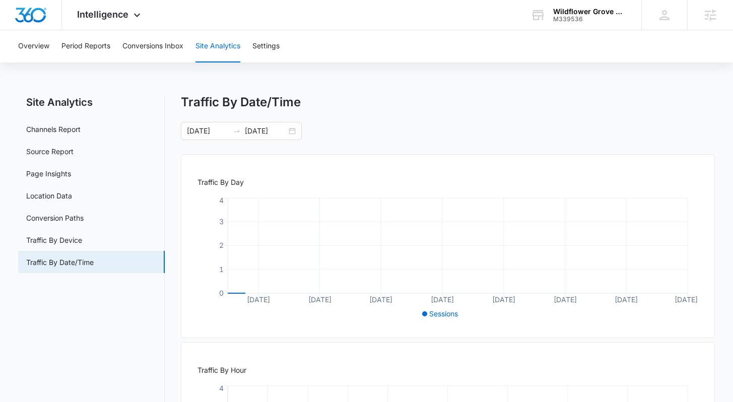
click at [171, 231] on div "Site Analytics Channels Report Source Report Page Insights Location Data Conver…" at bounding box center [366, 311] width 696 height 433
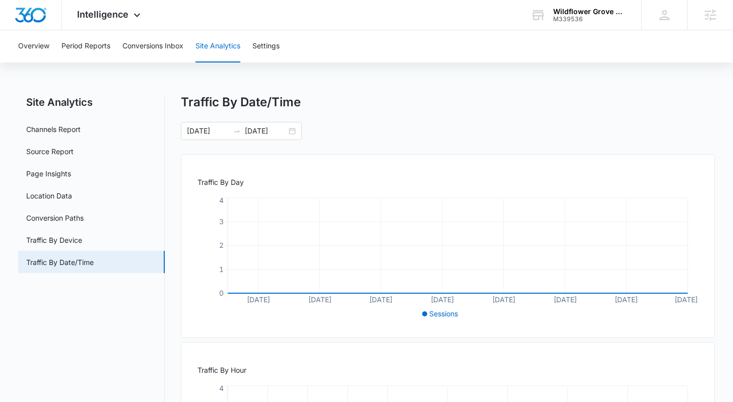
click at [178, 222] on div "Site Analytics Channels Report Source Report Page Insights Location Data Conver…" at bounding box center [366, 311] width 696 height 433
click at [172, 201] on div "Site Analytics Channels Report Source Report Page Insights Location Data Conver…" at bounding box center [366, 311] width 696 height 433
click at [32, 52] on button "Overview" at bounding box center [33, 46] width 31 height 32
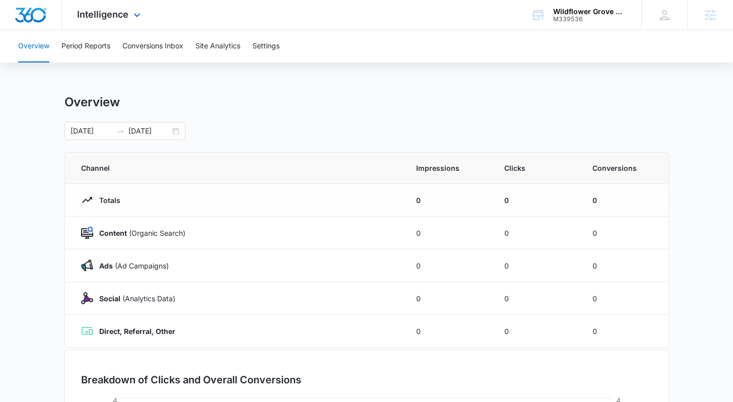
click at [41, 19] on img "Dashboard" at bounding box center [31, 15] width 32 height 15
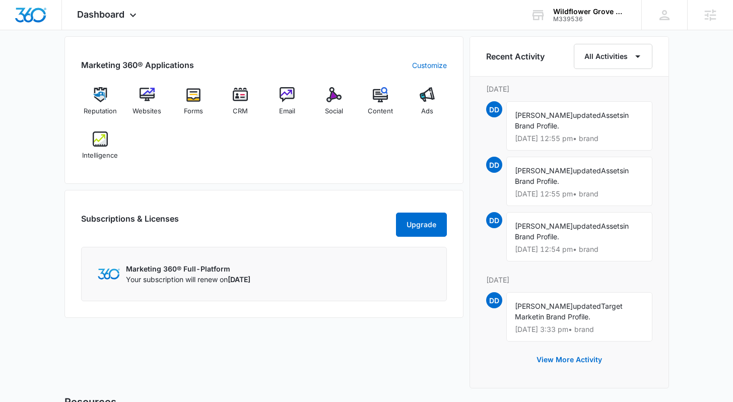
scroll to position [620, 0]
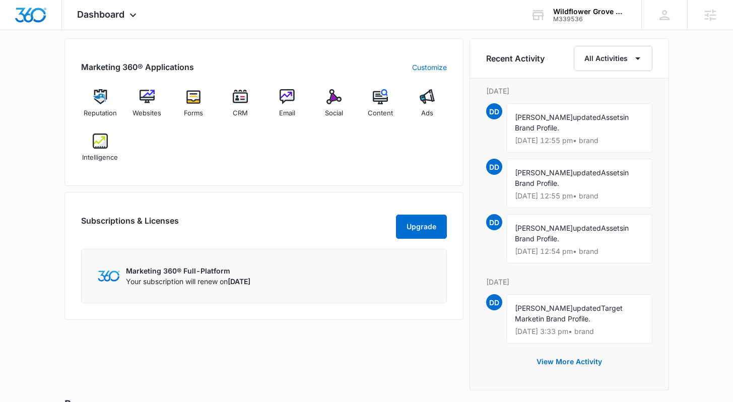
click at [467, 188] on div "Marketing 360® Applications Customize Reputation Websites Forms CRM Email Socia…" at bounding box center [366, 217] width 604 height 358
click at [466, 189] on div "Marketing 360® Applications Customize Reputation Websites Forms CRM Email Socia…" at bounding box center [366, 217] width 604 height 358
click at [706, 175] on div "[DATE] is [DATE] Good afternoon, [PERSON_NAME]! Contacts You have no contacts G…" at bounding box center [366, 2] width 733 height 1159
click at [703, 170] on div "[DATE] is [DATE] Good afternoon, [PERSON_NAME]! Contacts You have no contacts G…" at bounding box center [366, 2] width 733 height 1159
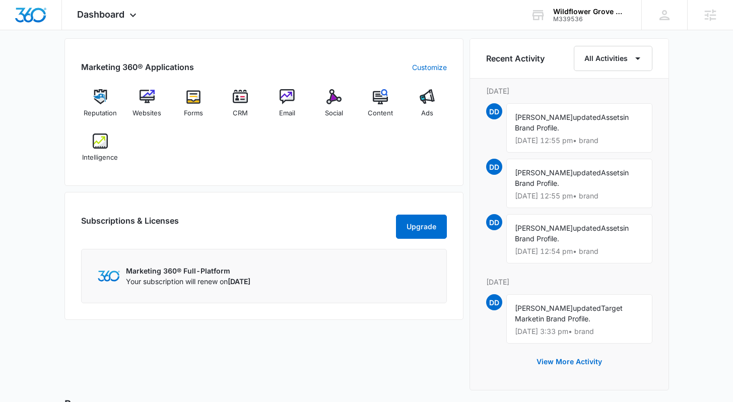
click at [703, 170] on div "[DATE] is [DATE] Good afternoon, [PERSON_NAME]! Contacts You have no contacts G…" at bounding box center [366, 2] width 733 height 1159
click at [700, 142] on div "[DATE] is [DATE] Good afternoon, [PERSON_NAME]! Contacts You have no contacts G…" at bounding box center [366, 2] width 733 height 1159
click at [700, 143] on div "[DATE] is [DATE] Good afternoon, [PERSON_NAME]! Contacts You have no contacts G…" at bounding box center [366, 2] width 733 height 1159
click at [698, 158] on div "[DATE] is [DATE] Good afternoon, [PERSON_NAME]! Contacts You have no contacts G…" at bounding box center [366, 2] width 733 height 1159
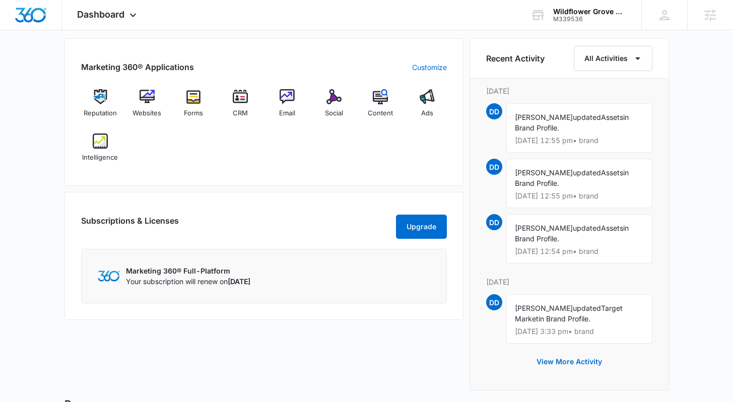
click at [687, 165] on div "[DATE] is [DATE] Good afternoon, [PERSON_NAME]! Contacts You have no contacts G…" at bounding box center [366, 2] width 733 height 1159
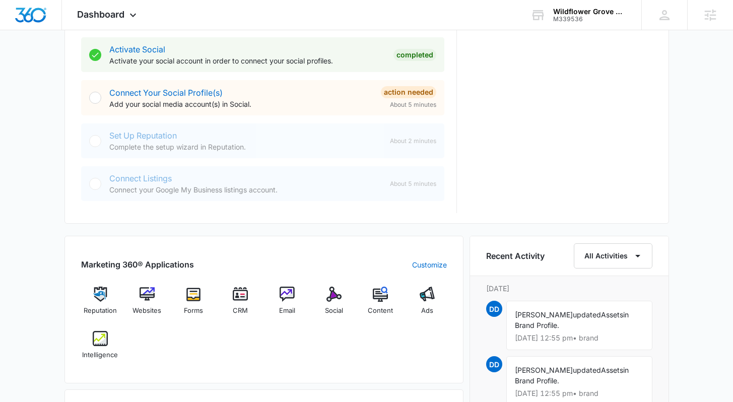
scroll to position [418, 0]
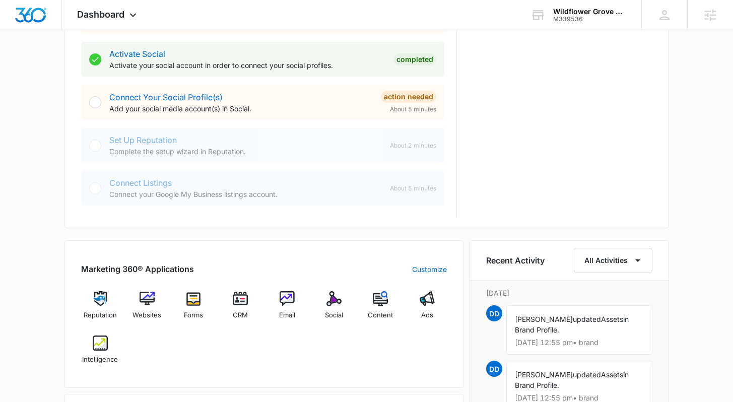
click at [55, 227] on div "[DATE] is [DATE] Good afternoon, [PERSON_NAME]! Contacts You have no contacts G…" at bounding box center [366, 204] width 733 height 1159
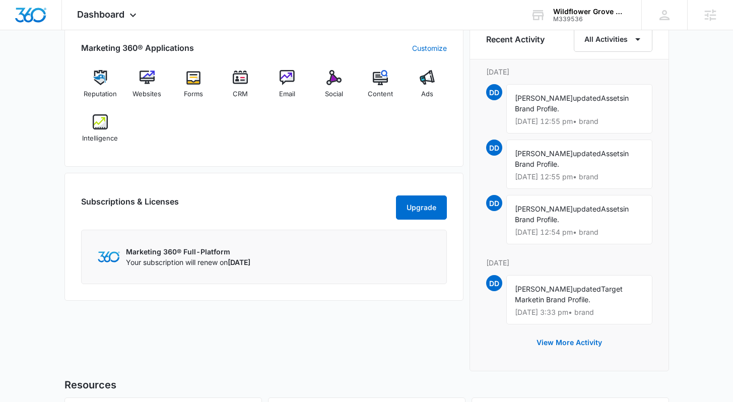
scroll to position [620, 0]
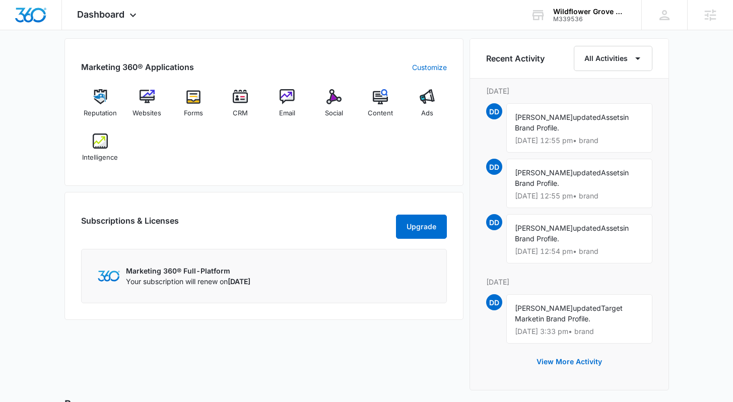
click at [696, 180] on div "[DATE] is [DATE] Good afternoon, [PERSON_NAME]! Contacts You have no contacts G…" at bounding box center [366, 2] width 733 height 1159
click at [709, 177] on div "[DATE] is [DATE] Good afternoon, [PERSON_NAME]! Contacts You have no contacts G…" at bounding box center [366, 2] width 733 height 1159
click at [710, 155] on div "[DATE] is [DATE] Good afternoon, [PERSON_NAME]! Contacts You have no contacts G…" at bounding box center [366, 2] width 733 height 1159
click at [713, 164] on div "[DATE] is [DATE] Good afternoon, [PERSON_NAME]! Contacts You have no contacts G…" at bounding box center [366, 2] width 733 height 1159
click at [381, 333] on div "Marketing 360® Applications Customize Reputation Websites Forms CRM Email Socia…" at bounding box center [263, 217] width 399 height 358
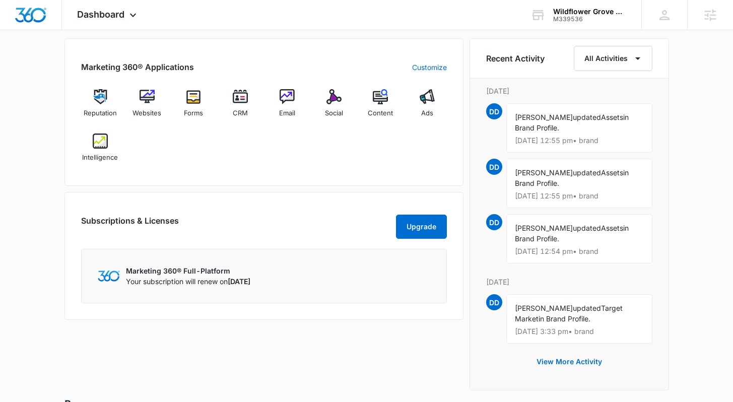
click at [708, 225] on div "[DATE] is [DATE] Good afternoon, [PERSON_NAME]! Contacts You have no contacts G…" at bounding box center [366, 2] width 733 height 1159
click at [423, 345] on div "Marketing 360® Applications Customize Reputation Websites Forms CRM Email Socia…" at bounding box center [263, 217] width 399 height 358
click at [696, 247] on div "[DATE] is [DATE] Good afternoon, [PERSON_NAME]! Contacts You have no contacts G…" at bounding box center [366, 2] width 733 height 1159
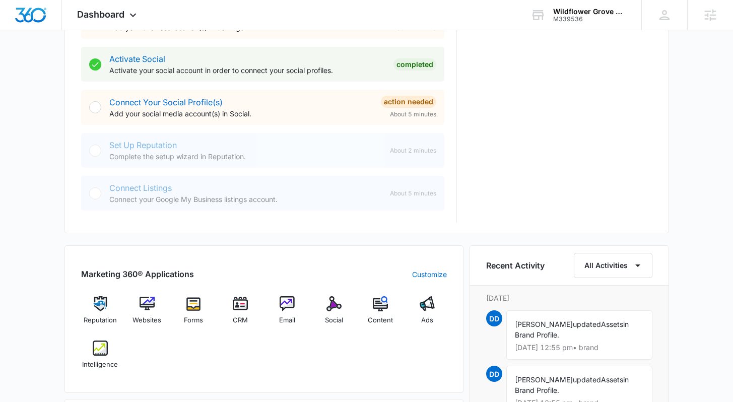
scroll to position [374, 0]
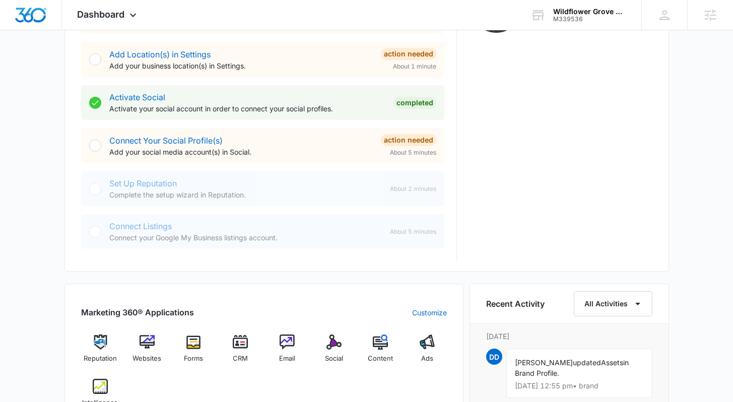
click at [690, 218] on div "[DATE] is [DATE] Good afternoon, [PERSON_NAME]! Contacts You have no contacts G…" at bounding box center [366, 248] width 733 height 1159
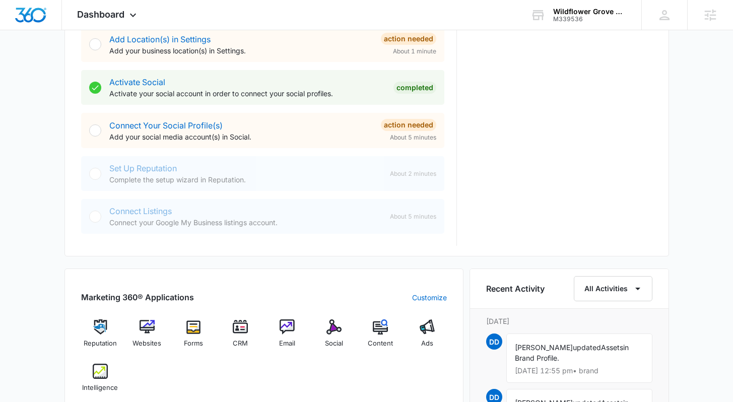
scroll to position [403, 0]
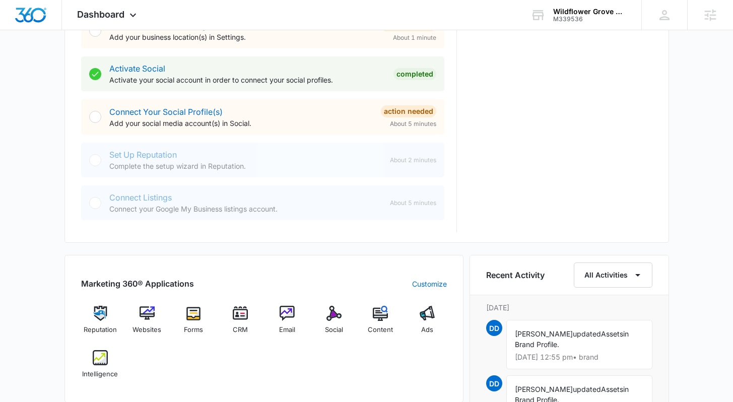
click at [707, 207] on div "[DATE] is [DATE] Good afternoon, [PERSON_NAME]! Contacts You have no contacts G…" at bounding box center [366, 219] width 733 height 1159
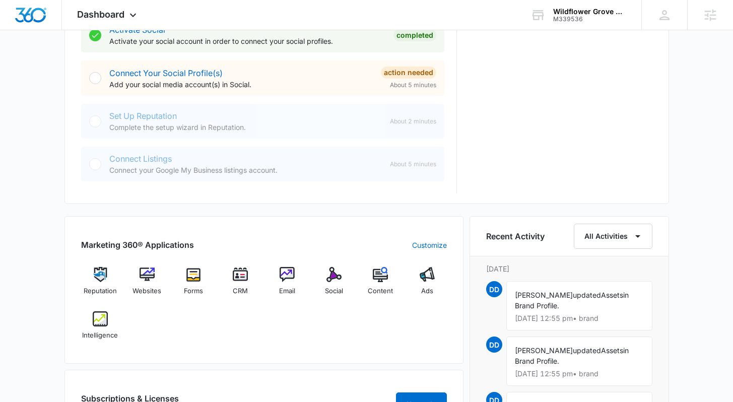
scroll to position [492, 0]
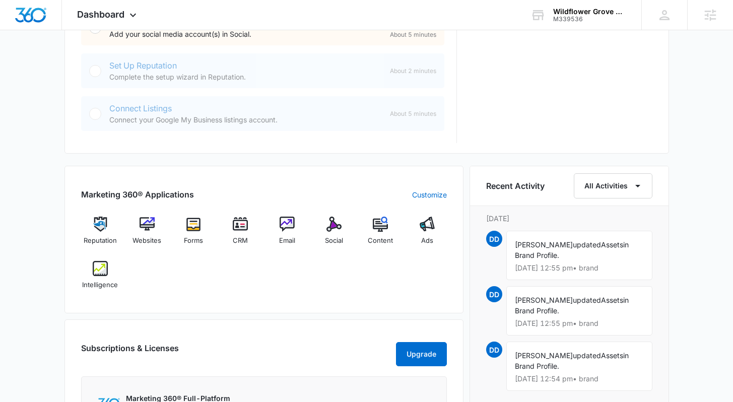
click at [465, 319] on div "Marketing 360® Applications Customize Reputation Websites Forms CRM Email Socia…" at bounding box center [366, 345] width 604 height 358
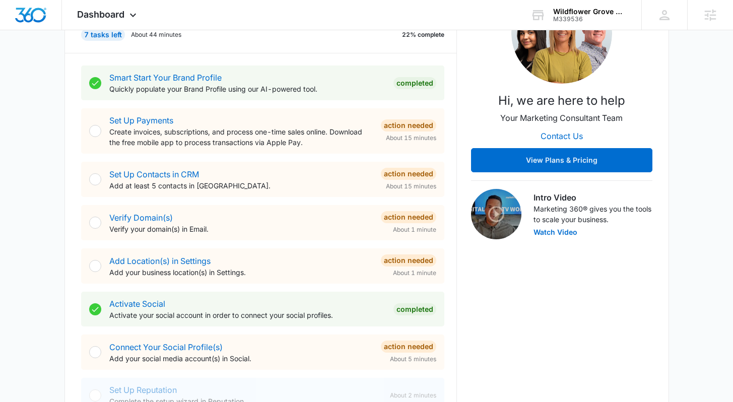
scroll to position [0, 0]
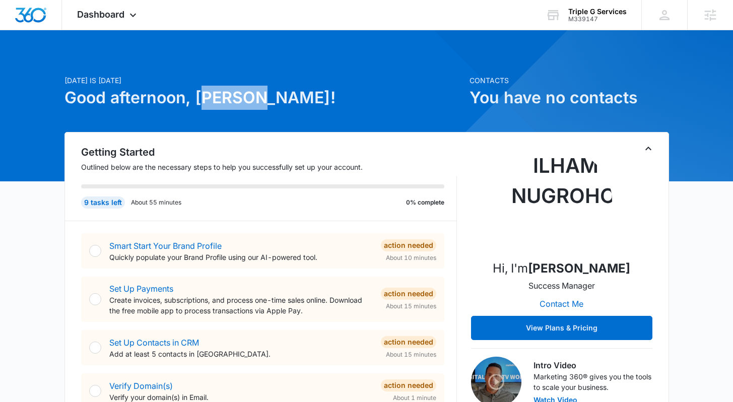
drag, startPoint x: 254, startPoint y: 102, endPoint x: 198, endPoint y: 100, distance: 55.9
click at [198, 100] on h1 "Good afternoon, [PERSON_NAME]!" at bounding box center [263, 98] width 399 height 24
click at [273, 91] on h1 "Good afternoon, [PERSON_NAME]!" at bounding box center [263, 98] width 399 height 24
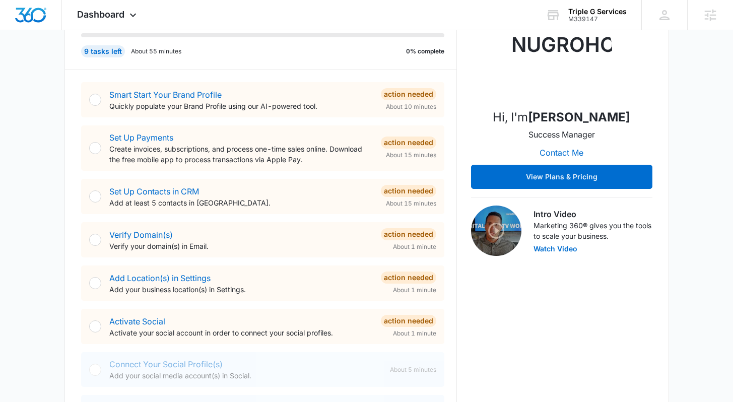
scroll to position [188, 0]
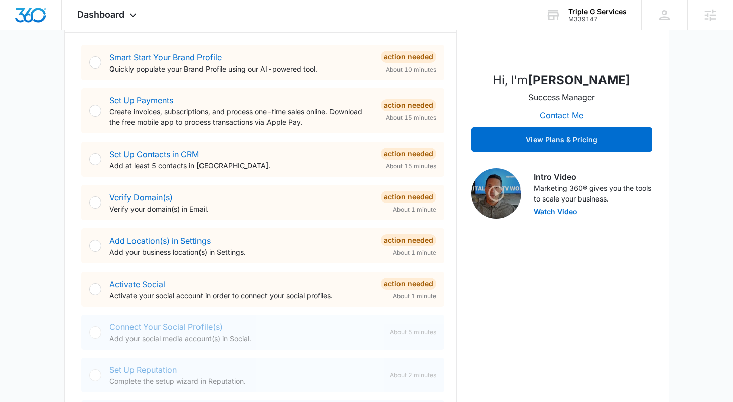
click at [151, 284] on link "Activate Social" at bounding box center [137, 284] width 56 height 10
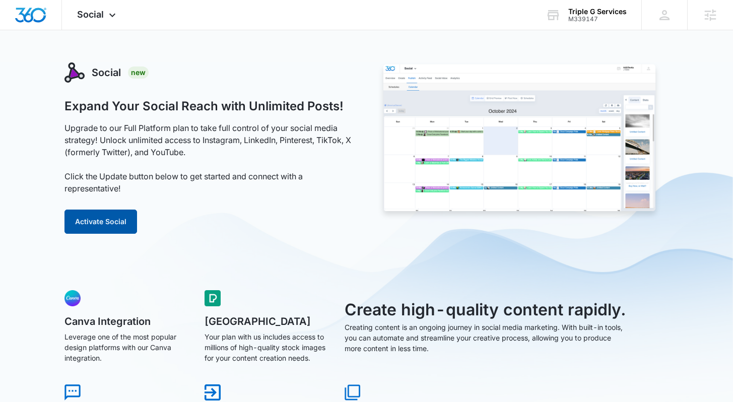
click at [96, 219] on button "Activate Social" at bounding box center [100, 222] width 73 height 24
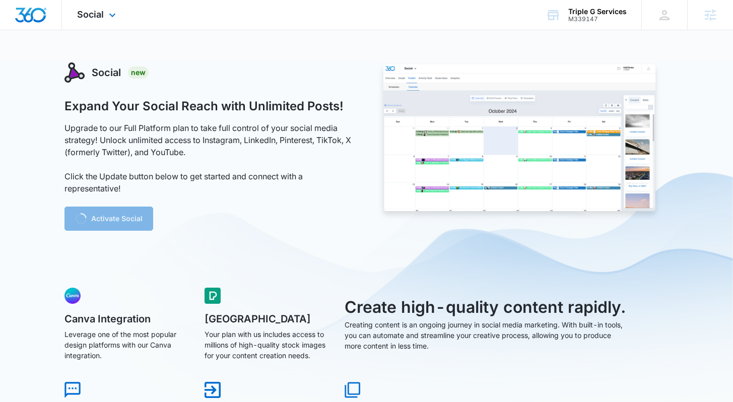
click at [38, 16] on img "Dashboard" at bounding box center [31, 15] width 32 height 15
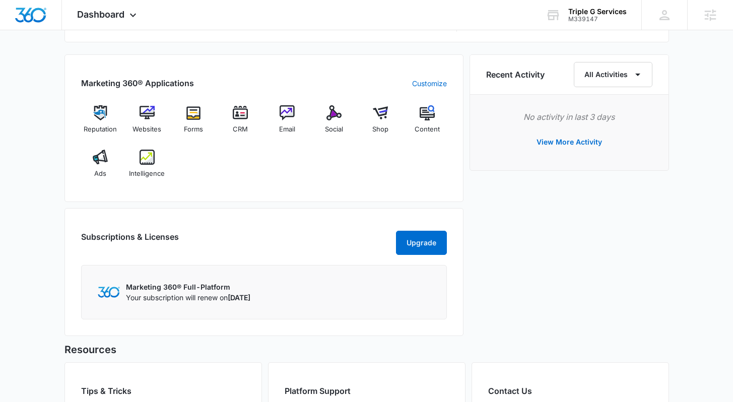
scroll to position [615, 0]
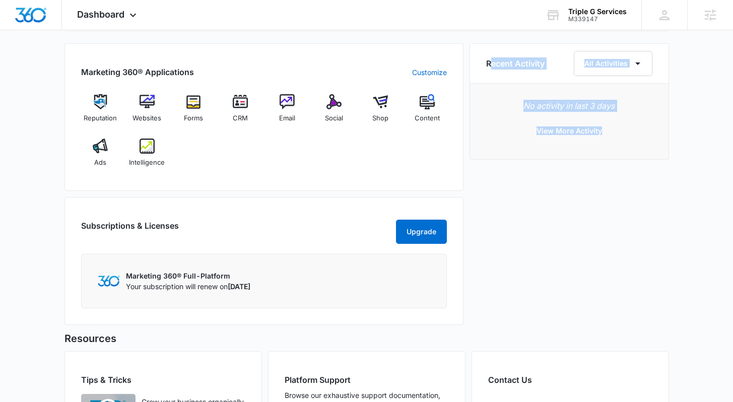
drag, startPoint x: 491, startPoint y: 63, endPoint x: 557, endPoint y: 209, distance: 159.6
click at [557, 209] on div "Recent Activity All Activities No activity in last 3 days View More Activity" at bounding box center [568, 187] width 199 height 288
click at [559, 182] on div "Recent Activity All Activities No activity in last 3 days View More Activity" at bounding box center [568, 187] width 199 height 288
drag, startPoint x: 522, startPoint y: 108, endPoint x: 629, endPoint y: 177, distance: 127.1
click at [629, 177] on div "Recent Activity All Activities No activity in last 3 days View More Activity" at bounding box center [568, 187] width 199 height 288
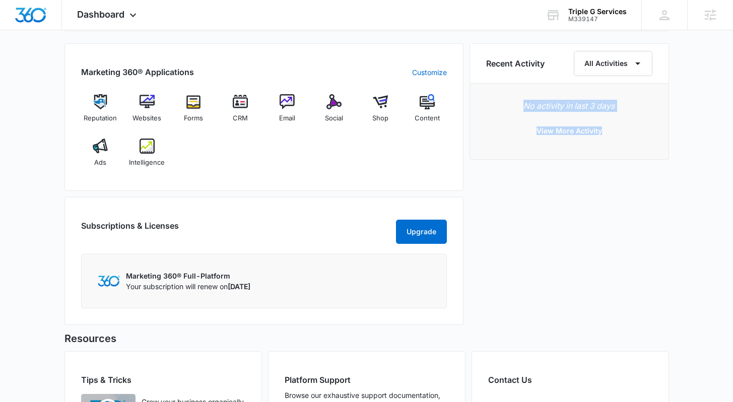
click at [630, 219] on div "Recent Activity All Activities No activity in last 3 days View More Activity" at bounding box center [568, 187] width 199 height 288
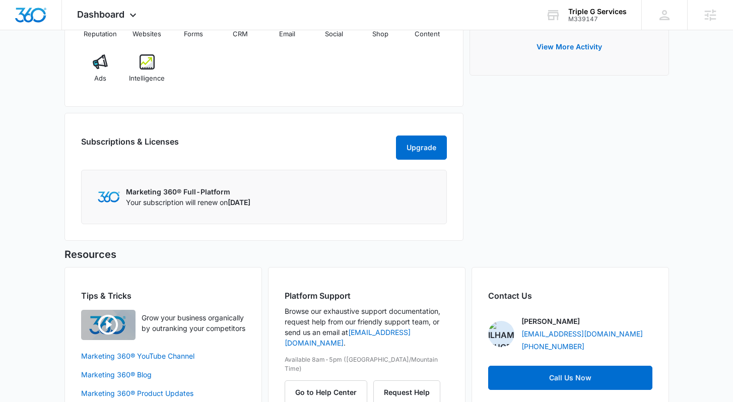
scroll to position [730, 0]
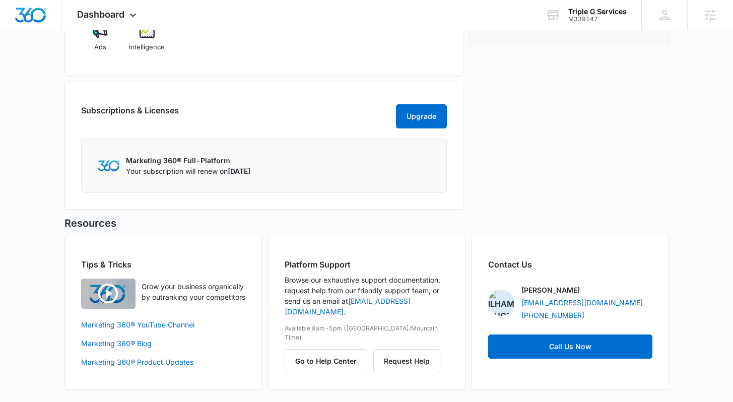
drag, startPoint x: 304, startPoint y: 173, endPoint x: 224, endPoint y: 175, distance: 80.6
click at [224, 175] on div "Marketing 360® Full-Platform Your subscription will renew on November 02, 2025" at bounding box center [264, 165] width 332 height 21
click at [316, 172] on div "Marketing 360® Full-Platform Your subscription will renew on November 02, 2025" at bounding box center [264, 165] width 332 height 21
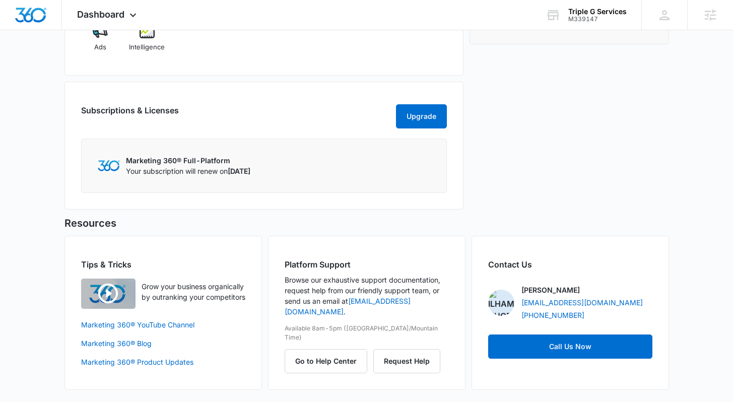
scroll to position [0, 0]
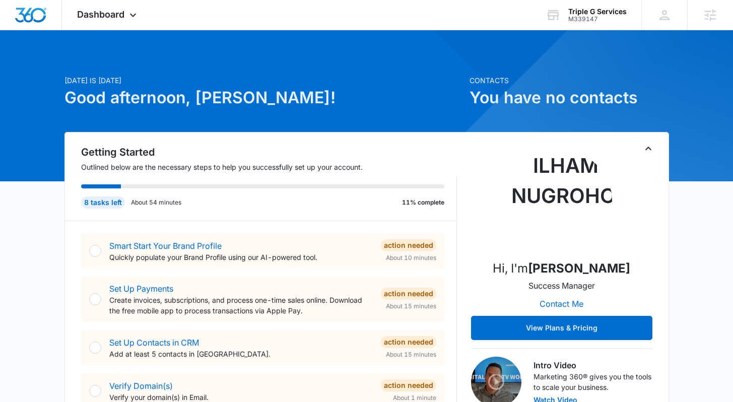
click at [134, 17] on icon at bounding box center [133, 18] width 6 height 4
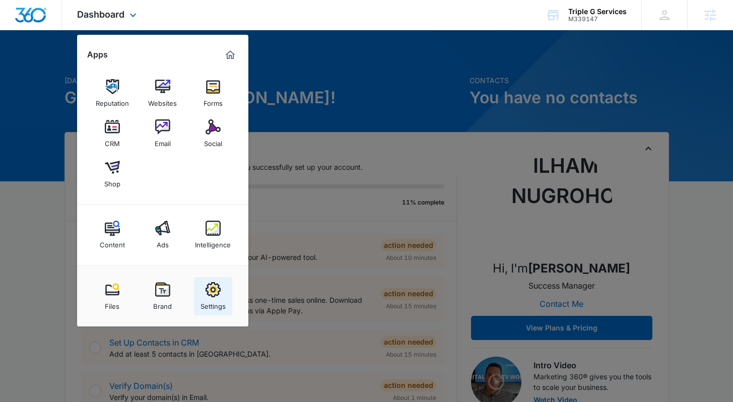
click at [212, 303] on div "Settings" at bounding box center [212, 303] width 25 height 13
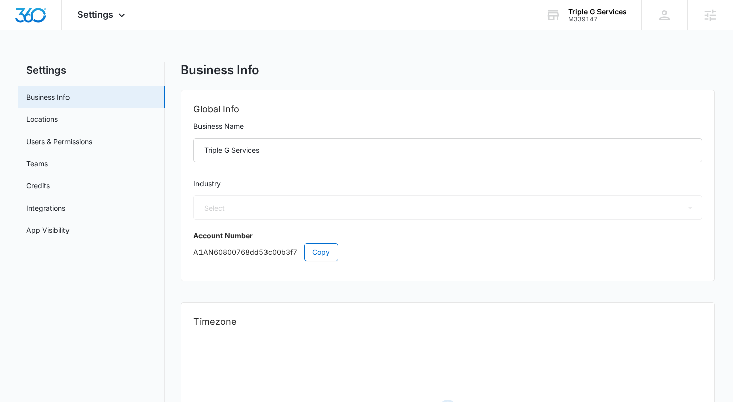
select select "4"
select select "US"
select select "America/[GEOGRAPHIC_DATA]"
click at [347, 56] on div "Settings Apps Reputation Websites Forms CRM Email Social Shop Content Ads Intel…" at bounding box center [366, 260] width 733 height 521
click at [387, 76] on div "Business Info" at bounding box center [447, 69] width 533 height 15
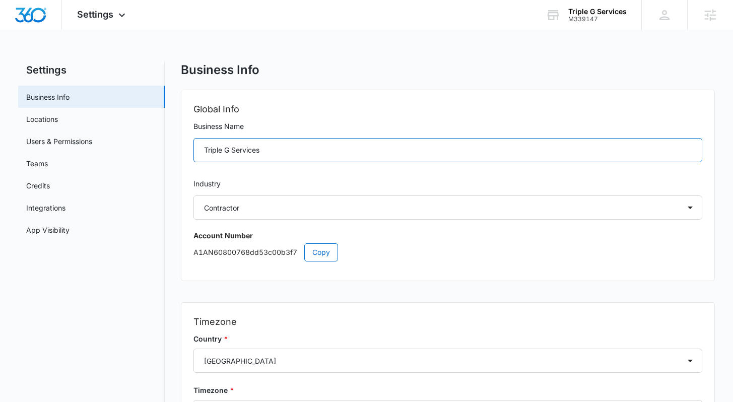
drag, startPoint x: 278, startPoint y: 153, endPoint x: 185, endPoint y: 155, distance: 93.2
click at [185, 155] on div "Global Info Business Name Triple G Services Industry Select Accounting / CPA As…" at bounding box center [447, 185] width 532 height 190
click at [294, 153] on input "Triple G Services" at bounding box center [447, 150] width 508 height 24
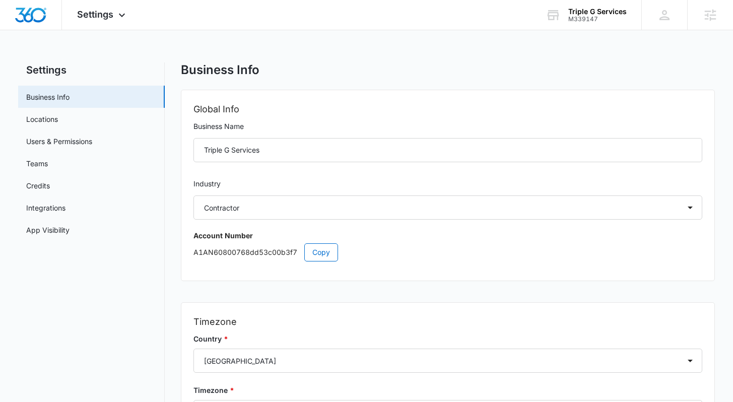
click at [715, 185] on main "Settings Business Info Locations Users & Permissions Teams Credits Integrations…" at bounding box center [366, 291] width 733 height 459
click at [59, 144] on link "Users & Permissions" at bounding box center [59, 141] width 66 height 11
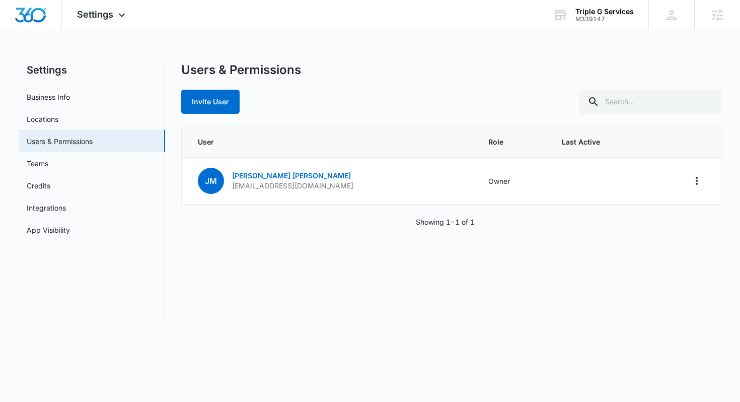
click at [289, 249] on div "Users & Permissions Invite User User Role Last Active JM Jared McCabe triplegse…" at bounding box center [451, 192] width 541 height 261
click at [462, 88] on div "Users & Permissions Invite User" at bounding box center [451, 87] width 541 height 51
click at [302, 99] on div "Invite User" at bounding box center [451, 102] width 541 height 24
click at [174, 146] on div "Settings Business Info Locations Users & Permissions Teams Credits Integrations…" at bounding box center [371, 192] width 704 height 261
click at [303, 96] on div "Invite User" at bounding box center [451, 102] width 541 height 24
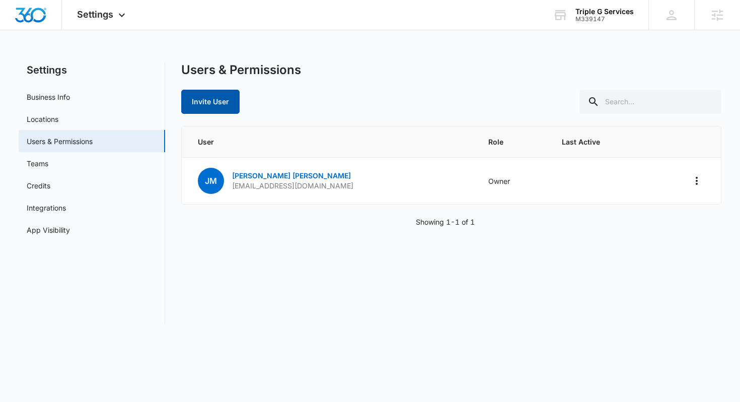
click at [203, 103] on button "Invite User" at bounding box center [210, 102] width 58 height 24
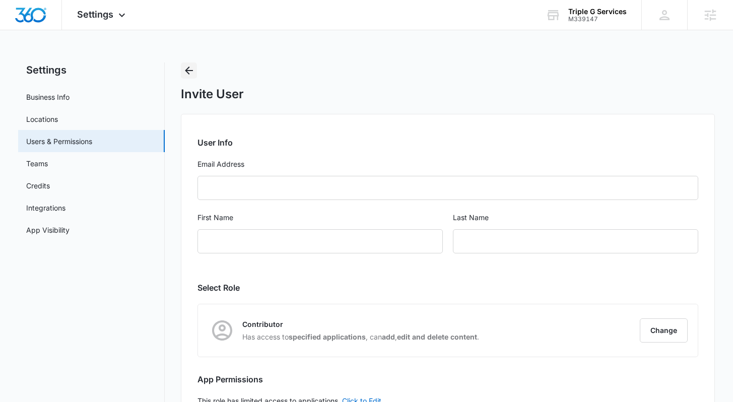
click at [183, 70] on icon "Back" at bounding box center [189, 70] width 12 height 12
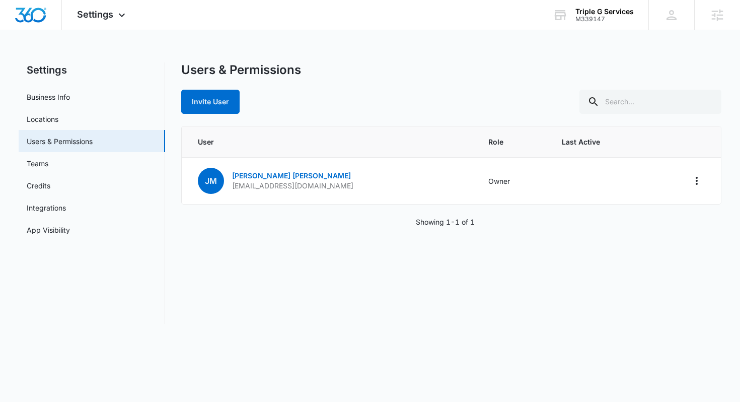
click at [172, 191] on div "Settings Business Info Locations Users & Permissions Teams Credits Integrations…" at bounding box center [371, 192] width 704 height 261
click at [57, 232] on link "App Visibility" at bounding box center [48, 230] width 43 height 11
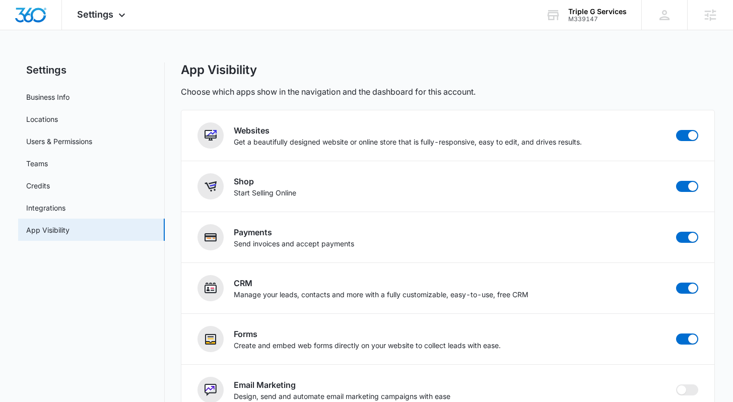
click at [173, 210] on div "Settings Business Info Locations Users & Permissions Teams Credits Integrations…" at bounding box center [366, 365] width 696 height 607
click at [728, 176] on main "Settings Business Info Locations Users & Permissions Teams Credits Integrations…" at bounding box center [366, 372] width 733 height 620
click at [727, 180] on main "Settings Business Info Locations Users & Permissions Teams Credits Integrations…" at bounding box center [366, 372] width 733 height 620
drag, startPoint x: 345, startPoint y: 194, endPoint x: 215, endPoint y: 183, distance: 129.9
click at [215, 183] on div "Shop Start Selling Online" at bounding box center [447, 186] width 500 height 26
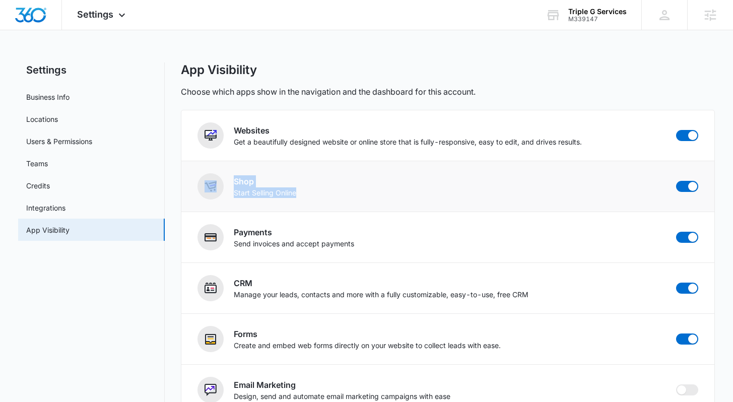
click at [321, 179] on div "Shop Start Selling Online" at bounding box center [447, 186] width 500 height 26
click at [678, 186] on span at bounding box center [687, 186] width 22 height 11
click at [676, 181] on input "checkbox" at bounding box center [675, 180] width 1 height 1
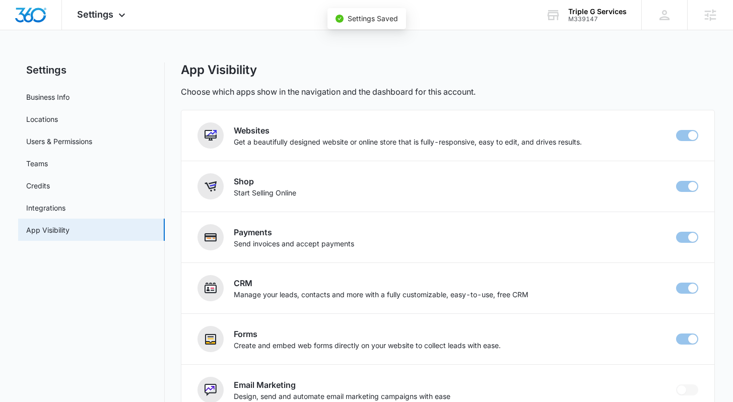
checkbox input "false"
click at [720, 176] on main "Settings Business Info Locations Users & Permissions Teams Credits Integrations…" at bounding box center [366, 372] width 733 height 620
click at [531, 78] on div "App Visibility Choose which apps show in the navigation and the dashboard for t…" at bounding box center [447, 79] width 533 height 35
click at [31, 14] on img "Dashboard" at bounding box center [31, 15] width 32 height 15
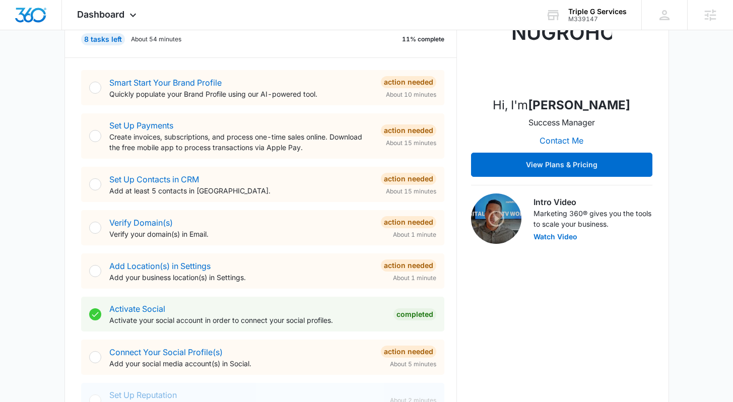
scroll to position [205, 0]
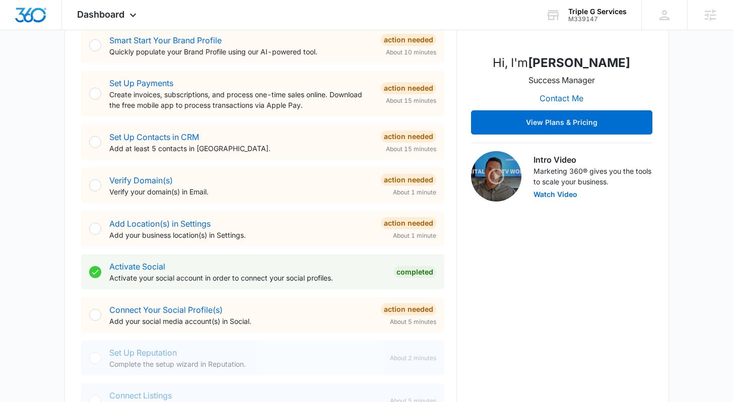
click at [44, 73] on div "Today is Thursday, October 9th Good afternoon, Lindsey! Contacts You have no co…" at bounding box center [366, 381] width 733 height 1089
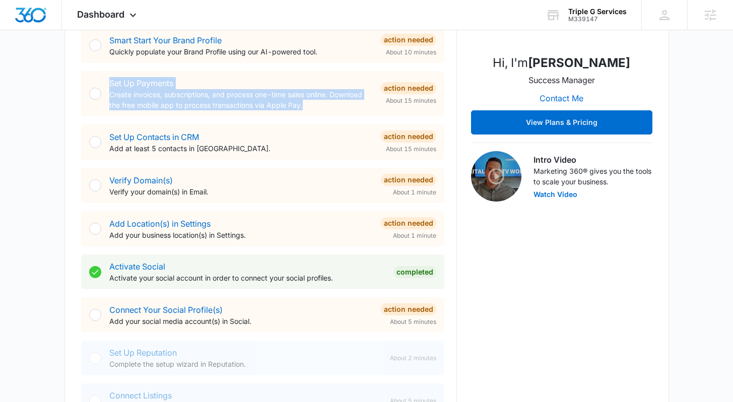
drag, startPoint x: 313, startPoint y: 111, endPoint x: 89, endPoint y: 71, distance: 227.1
click at [89, 71] on div "Set Up Payments Create invoices, subscriptions, and process one-time sales onli…" at bounding box center [262, 93] width 363 height 45
click at [318, 108] on p "Create invoices, subscriptions, and process one-time sales online. Download the…" at bounding box center [240, 99] width 263 height 21
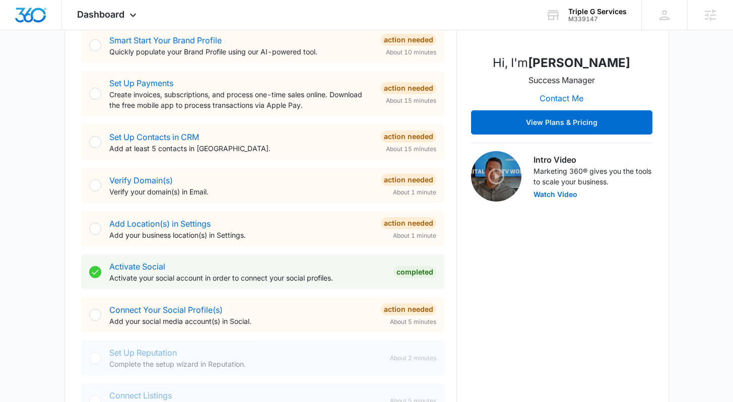
click at [709, 144] on div "Today is Thursday, October 9th Good afternoon, Lindsey! Contacts You have no co…" at bounding box center [366, 381] width 733 height 1089
click at [709, 150] on div "Today is Thursday, October 9th Good afternoon, Lindsey! Contacts You have no co…" at bounding box center [366, 381] width 733 height 1089
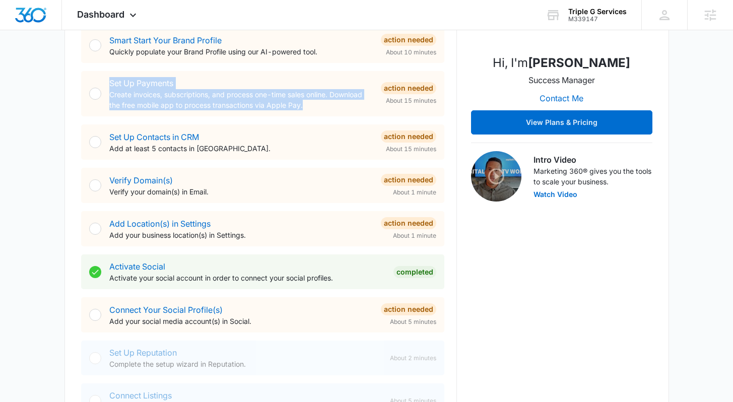
drag, startPoint x: 335, startPoint y: 106, endPoint x: 95, endPoint y: 76, distance: 242.2
click at [95, 76] on div "Set Up Payments Create invoices, subscriptions, and process one-time sales onli…" at bounding box center [262, 93] width 363 height 45
click at [336, 108] on p "Create invoices, subscriptions, and process one-time sales online. Download the…" at bounding box center [240, 99] width 263 height 21
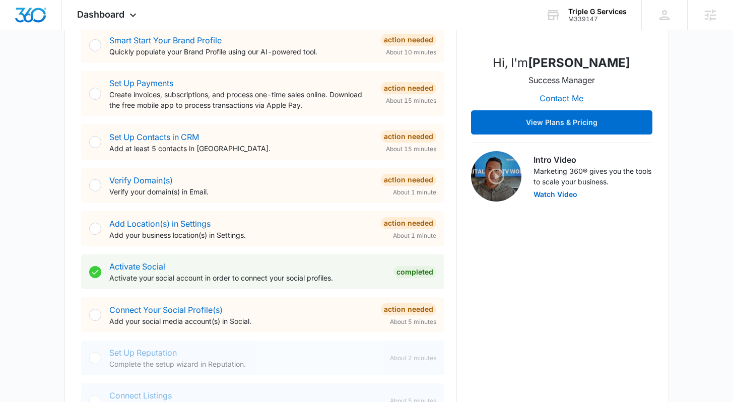
click at [317, 105] on p "Create invoices, subscriptions, and process one-time sales online. Download the…" at bounding box center [240, 99] width 263 height 21
click at [450, 99] on div "Smart Start Your Brand Profile Quickly populate your Brand Profile using our AI…" at bounding box center [269, 223] width 376 height 415
drag, startPoint x: 223, startPoint y: 148, endPoint x: 90, endPoint y: 139, distance: 133.8
click at [90, 139] on div "Set Up Contacts in CRM Add at least 5 contacts in CRM. Action Needed About 15 m…" at bounding box center [262, 141] width 363 height 35
click at [231, 147] on p "Add at least 5 contacts in [GEOGRAPHIC_DATA]." at bounding box center [240, 148] width 263 height 11
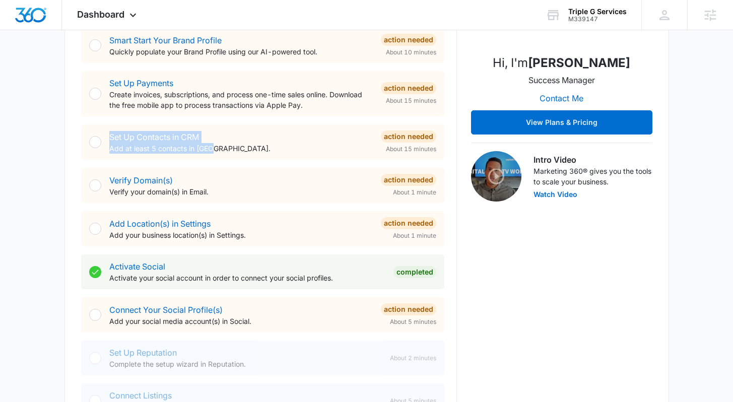
drag, startPoint x: 221, startPoint y: 151, endPoint x: 108, endPoint y: 138, distance: 114.0
click at [108, 138] on div "Set Up Contacts in CRM Add at least 5 contacts in CRM. Action Needed About 15 m…" at bounding box center [262, 141] width 363 height 35
click at [239, 142] on div "Set Up Contacts in CRM Add at least 5 contacts in [GEOGRAPHIC_DATA]." at bounding box center [240, 142] width 263 height 23
drag, startPoint x: 251, startPoint y: 147, endPoint x: 108, endPoint y: 133, distance: 143.7
click at [109, 133] on div "Set Up Contacts in CRM Add at least 5 contacts in [GEOGRAPHIC_DATA]." at bounding box center [240, 142] width 263 height 23
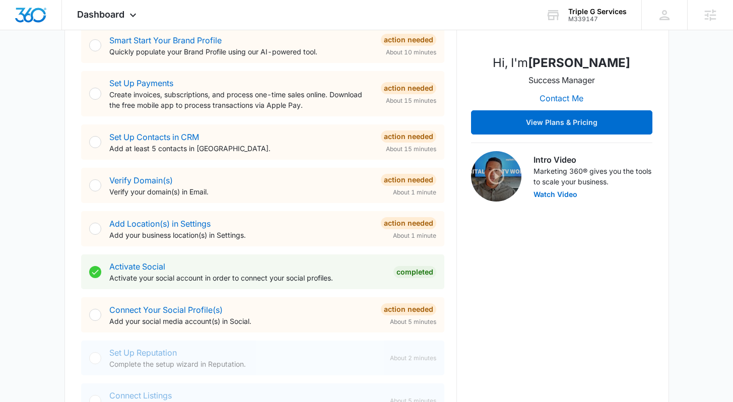
click at [232, 136] on div "Set Up Contacts in CRM Add at least 5 contacts in [GEOGRAPHIC_DATA]." at bounding box center [240, 142] width 263 height 23
click at [452, 142] on div "Smart Start Your Brand Profile Quickly populate your Brand Profile using our AI…" at bounding box center [269, 223] width 376 height 415
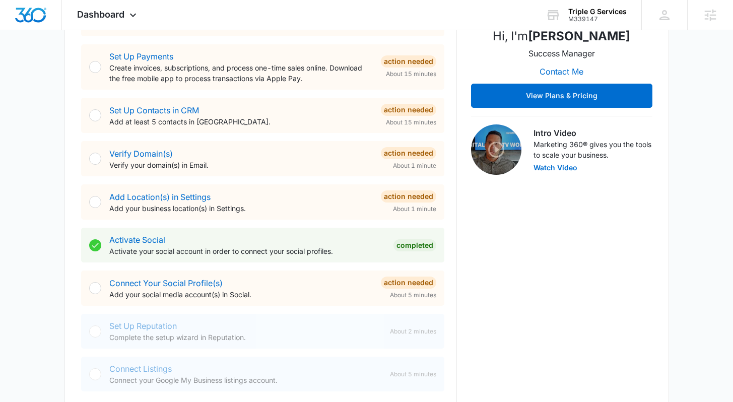
scroll to position [239, 0]
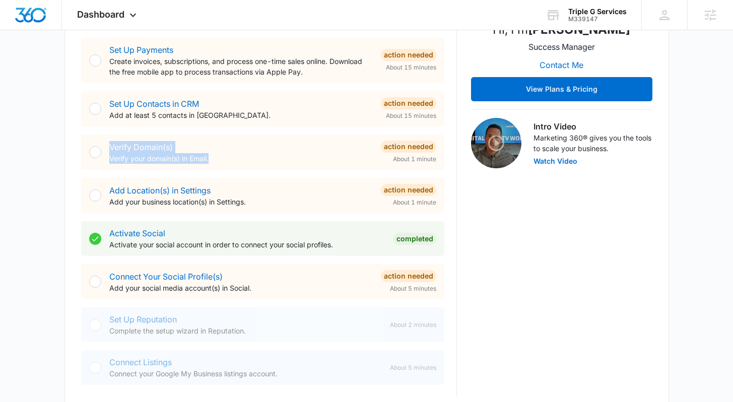
drag, startPoint x: 216, startPoint y: 160, endPoint x: 73, endPoint y: 138, distance: 144.2
click at [73, 138] on div "Getting Started Outlined below are the necessary steps to help you successfully…" at bounding box center [366, 150] width 604 height 514
click at [203, 153] on p "Verify your domain(s) in Email." at bounding box center [240, 158] width 263 height 11
drag, startPoint x: 179, startPoint y: 147, endPoint x: 279, endPoint y: 169, distance: 102.1
click at [284, 173] on div "Smart Start Your Brand Profile Quickly populate your Brand Profile using our AI…" at bounding box center [269, 189] width 376 height 415
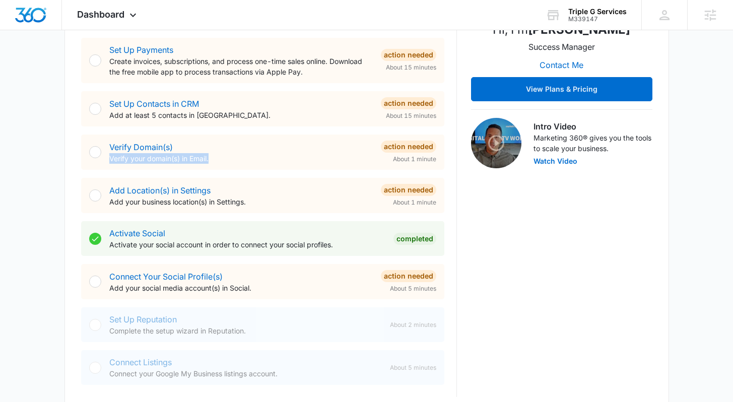
click at [275, 157] on p "Verify your domain(s) in Email." at bounding box center [240, 158] width 263 height 11
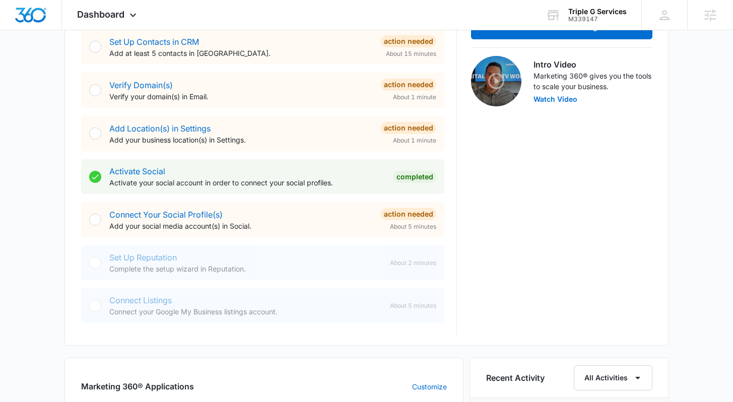
scroll to position [357, 0]
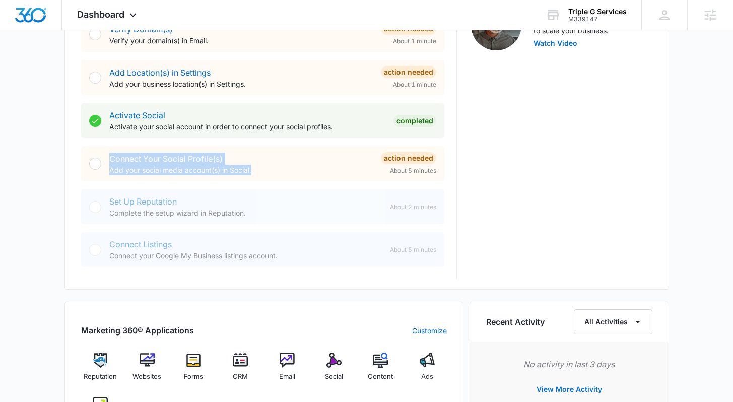
drag, startPoint x: 266, startPoint y: 173, endPoint x: 105, endPoint y: 152, distance: 162.6
click at [105, 152] on div "Connect Your Social Profile(s) Add your social media account(s) in Social. Acti…" at bounding box center [262, 163] width 363 height 35
click at [253, 159] on div "Connect Your Social Profile(s) Add your social media account(s) in Social." at bounding box center [240, 164] width 263 height 23
click at [258, 163] on div "Connect Your Social Profile(s) Add your social media account(s) in Social." at bounding box center [240, 164] width 263 height 23
click at [273, 165] on p "Add your social media account(s) in Social." at bounding box center [240, 170] width 263 height 11
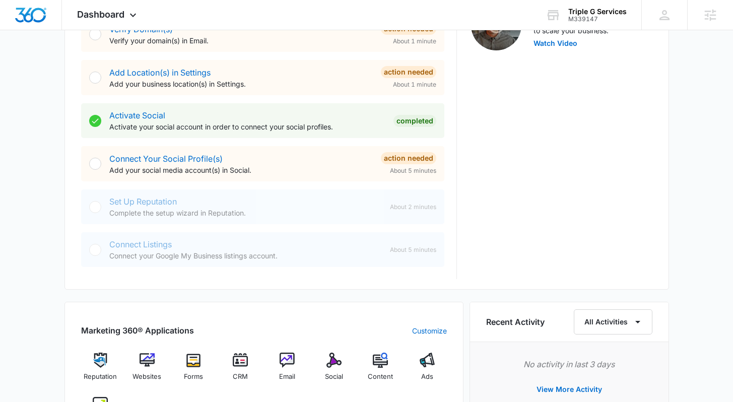
click at [290, 162] on div "Connect Your Social Profile(s) Add your social media account(s) in Social." at bounding box center [240, 164] width 263 height 23
drag, startPoint x: 276, startPoint y: 169, endPoint x: 77, endPoint y: 157, distance: 198.8
click at [77, 157] on div "Getting Started Outlined below are the necessary steps to help you successfully…" at bounding box center [366, 32] width 604 height 514
click at [292, 162] on div "Connect Your Social Profile(s) Add your social media account(s) in Social." at bounding box center [240, 164] width 263 height 23
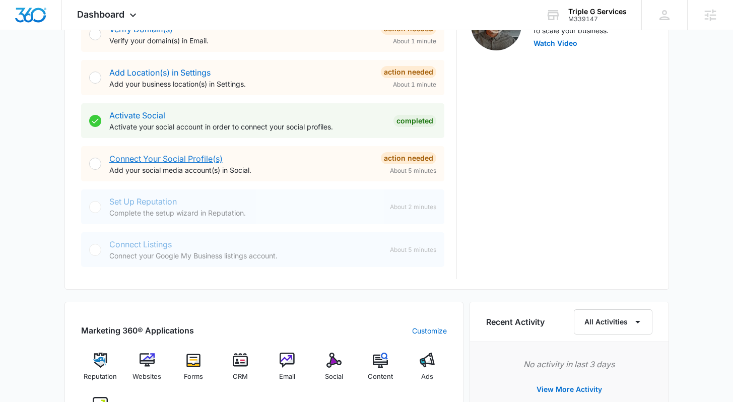
click at [200, 158] on link "Connect Your Social Profile(s)" at bounding box center [165, 159] width 113 height 10
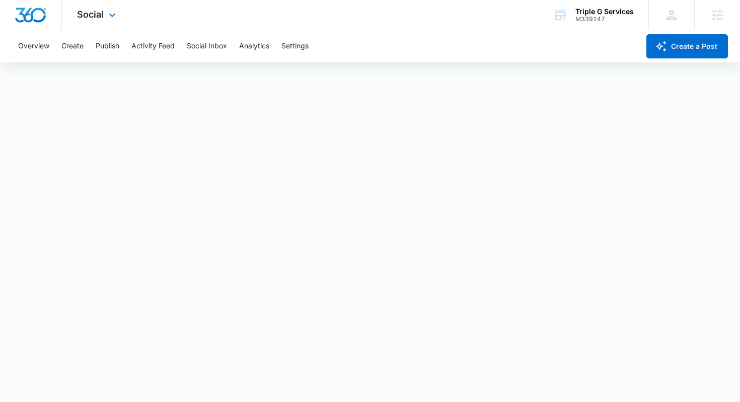
click at [34, 22] on div at bounding box center [31, 15] width 62 height 30
click at [38, 22] on img "Dashboard" at bounding box center [31, 15] width 32 height 15
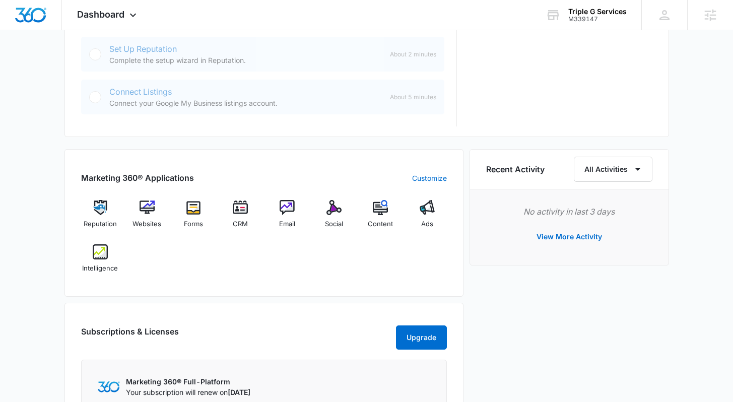
scroll to position [512, 0]
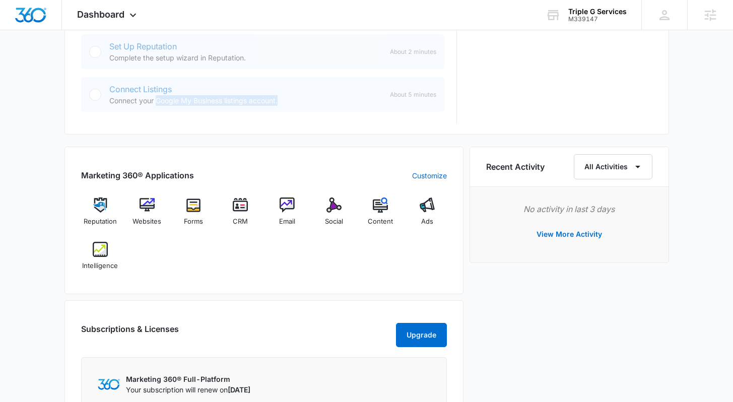
drag, startPoint x: 294, startPoint y: 104, endPoint x: 157, endPoint y: 101, distance: 137.5
click at [157, 101] on p "Connect your Google My Business listings account." at bounding box center [245, 100] width 272 height 11
click at [297, 101] on p "Connect your Google My Business listings account." at bounding box center [245, 100] width 272 height 11
click at [687, 147] on div "Today is Thursday, October 9th Good afternoon, Lindsey! Contacts You have no co…" at bounding box center [366, 75] width 733 height 1089
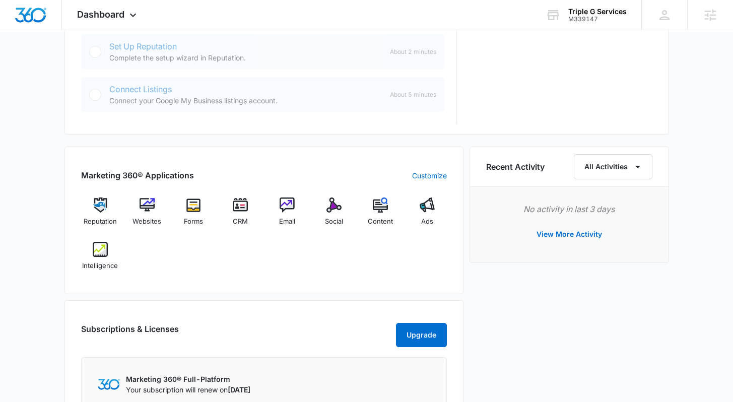
click at [672, 138] on div "Today is Thursday, October 9th Good afternoon, Lindsey! Contacts You have no co…" at bounding box center [366, 75] width 733 height 1089
click at [708, 144] on div "Today is Thursday, October 9th Good afternoon, Lindsey! Contacts You have no co…" at bounding box center [366, 75] width 733 height 1089
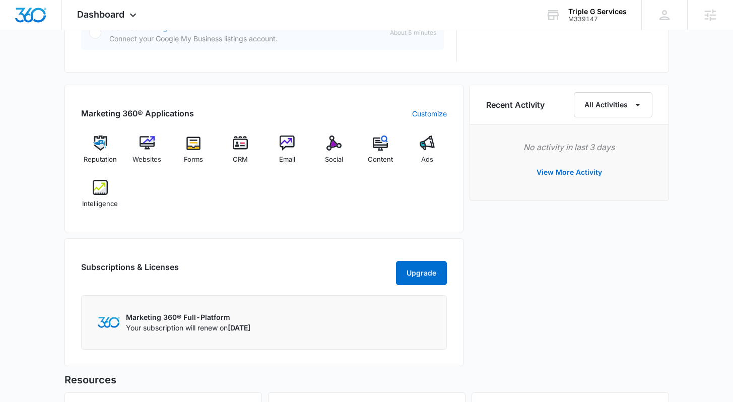
scroll to position [621, 0]
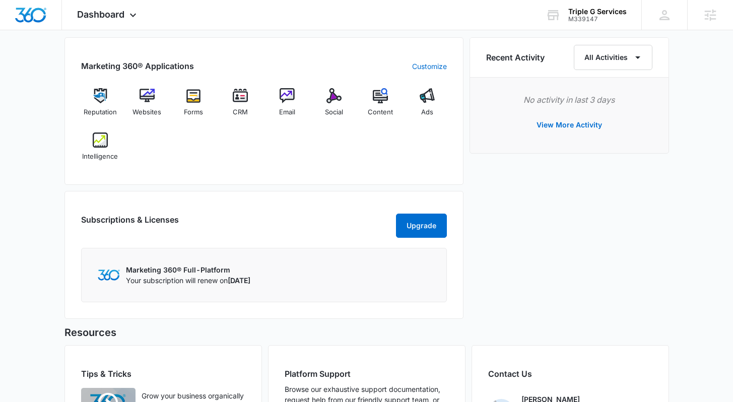
click at [369, 160] on div "Reputation Websites Forms CRM Email Social Content Ads Intelligence" at bounding box center [264, 128] width 366 height 80
click at [194, 161] on div "Reputation Websites Forms CRM Email Social Content Ads Intelligence" at bounding box center [264, 128] width 366 height 80
click at [76, 90] on div "Marketing 360® Applications Customize Reputation Websites Forms CRM Email Socia…" at bounding box center [263, 111] width 399 height 148
click at [105, 158] on span "Intelligence" at bounding box center [100, 157] width 36 height 10
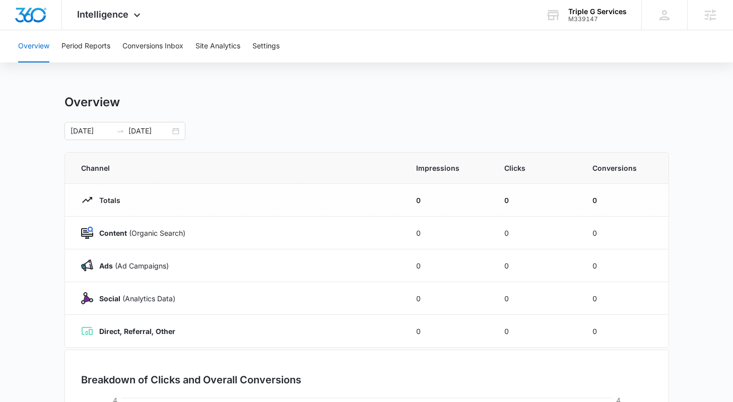
click at [694, 195] on main "Overview [DATE] [DATE] Channel Impressions Clicks Conversions Totals 0 0 0 Cont…" at bounding box center [366, 359] width 733 height 529
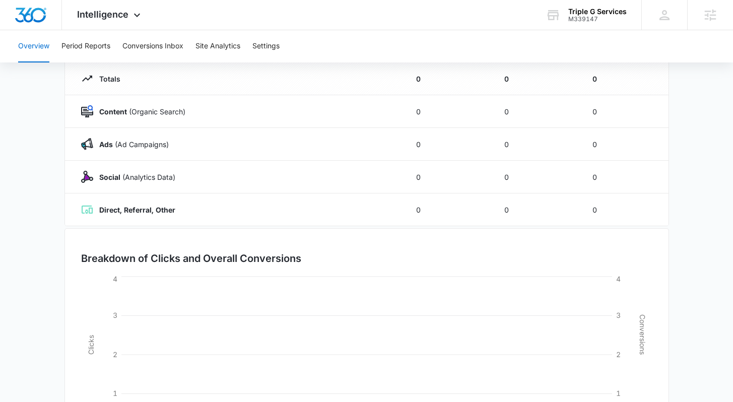
scroll to position [33, 0]
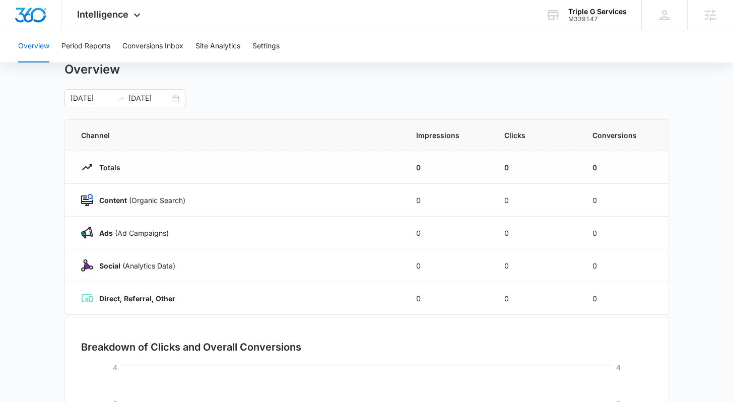
click at [698, 160] on main "Overview [DATE] [DATE] Channel Impressions Clicks Conversions Totals 0 0 0 Cont…" at bounding box center [366, 326] width 733 height 529
click at [82, 42] on button "Period Reports" at bounding box center [85, 46] width 49 height 32
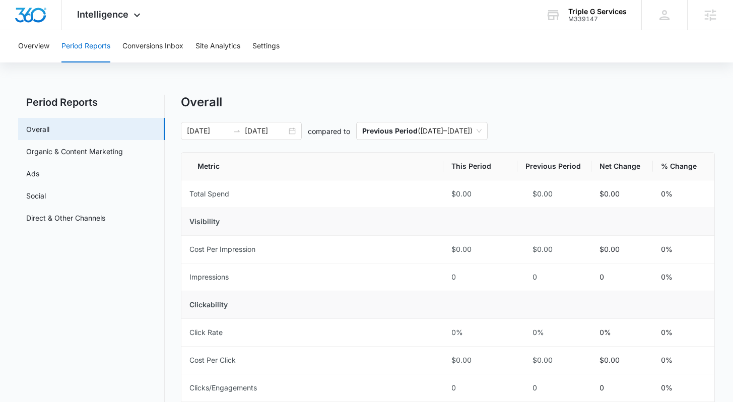
click at [212, 52] on button "Site Analytics" at bounding box center [217, 46] width 45 height 32
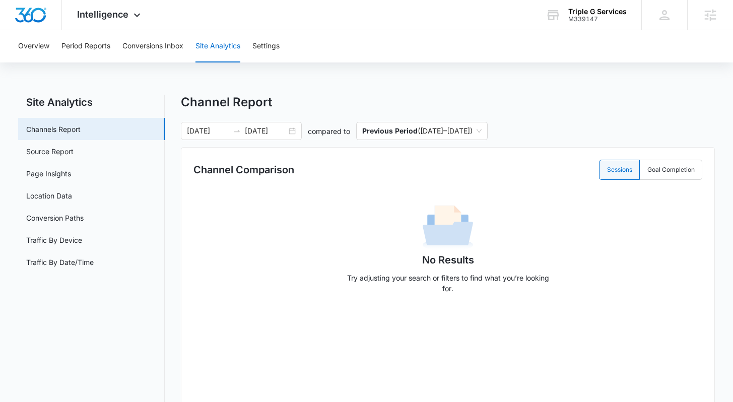
click at [170, 205] on div "Site Analytics Channels Report Source Report Page Insights Location Data Conver…" at bounding box center [366, 337] width 696 height 484
click at [58, 178] on link "Page Insights" at bounding box center [48, 173] width 45 height 11
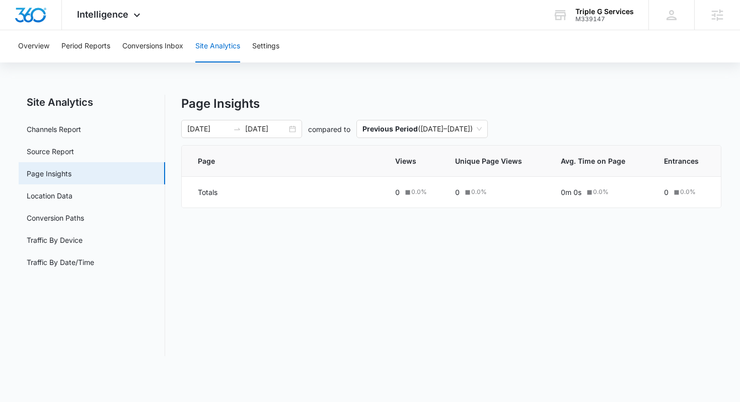
click at [170, 152] on div "Site Analytics Channels Report Source Report Page Insights Location Data Conver…" at bounding box center [371, 225] width 704 height 261
click at [168, 162] on div "Site Analytics Channels Report Source Report Page Insights Location Data Conver…" at bounding box center [371, 225] width 704 height 261
click at [36, 16] on img "Dashboard" at bounding box center [31, 15] width 32 height 15
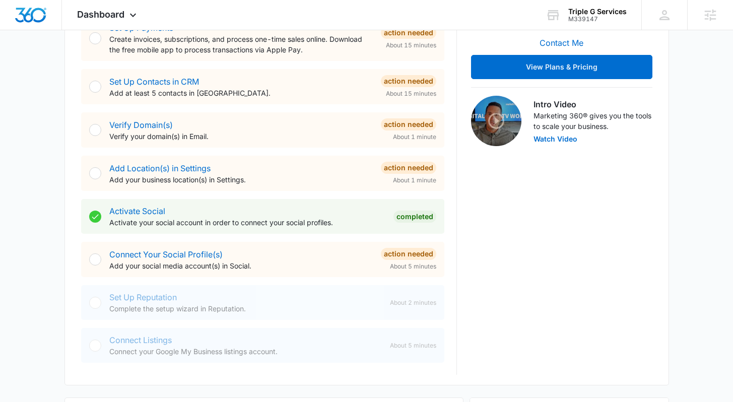
scroll to position [592, 0]
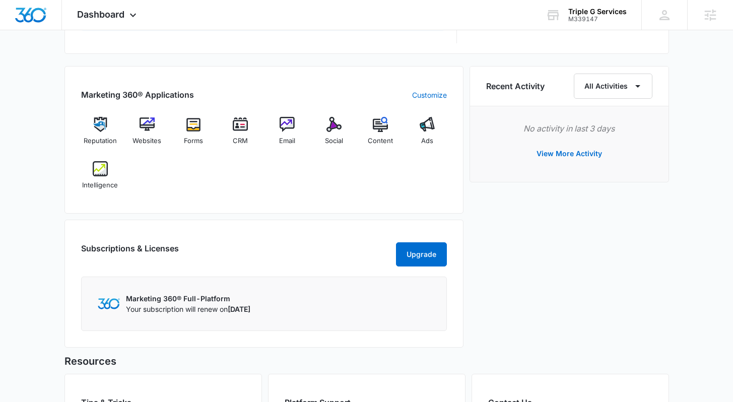
click at [526, 216] on div "Recent Activity All Activities No activity in last 3 days View More Activity" at bounding box center [568, 210] width 199 height 288
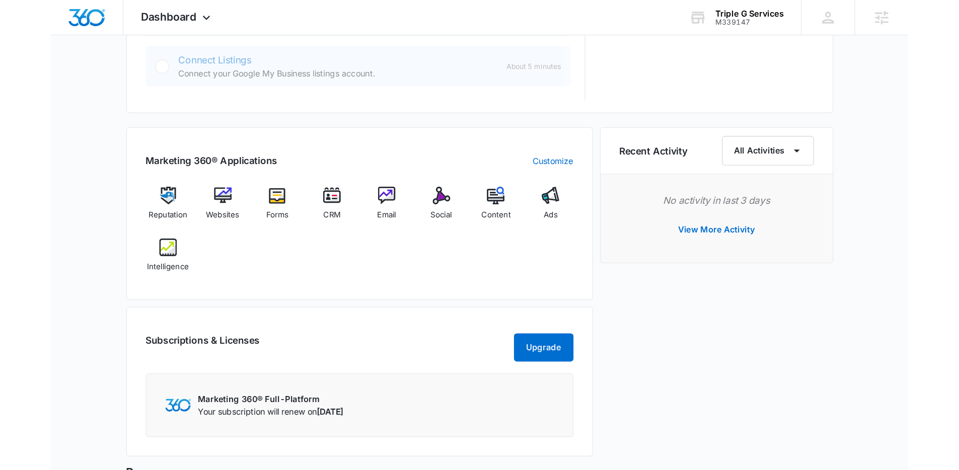
scroll to position [551, 0]
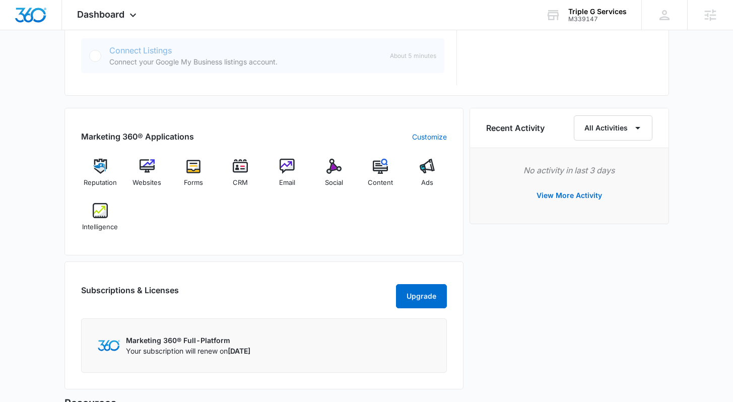
click at [691, 220] on div "Today is Thursday, October 9th Good afternoon, Lindsey! Contacts You have no co…" at bounding box center [366, 36] width 733 height 1089
click at [695, 233] on div "Today is Thursday, October 9th Good afternoon, Lindsey! Contacts You have no co…" at bounding box center [366, 36] width 733 height 1089
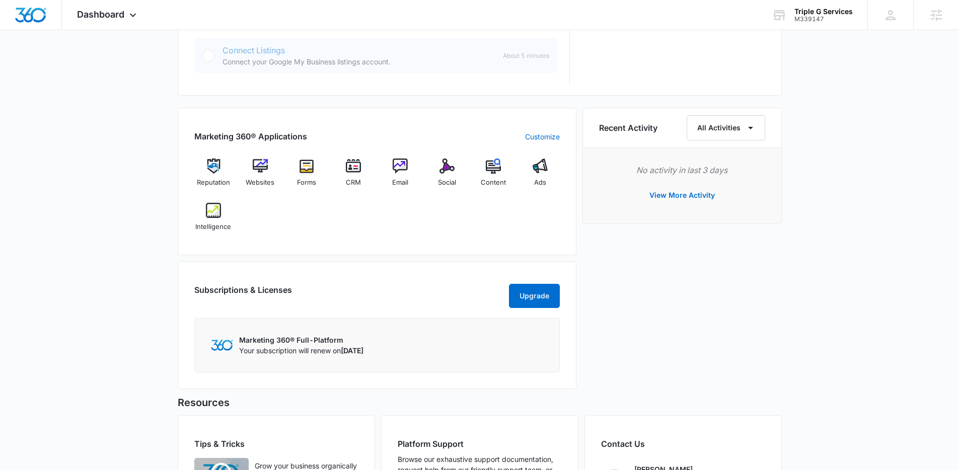
click at [153, 170] on div "Today is Thursday, October 9th Good afternoon, Lindsey! Contacts You have no co…" at bounding box center [479, 36] width 959 height 1089
click at [402, 180] on span "Email" at bounding box center [400, 183] width 16 height 10
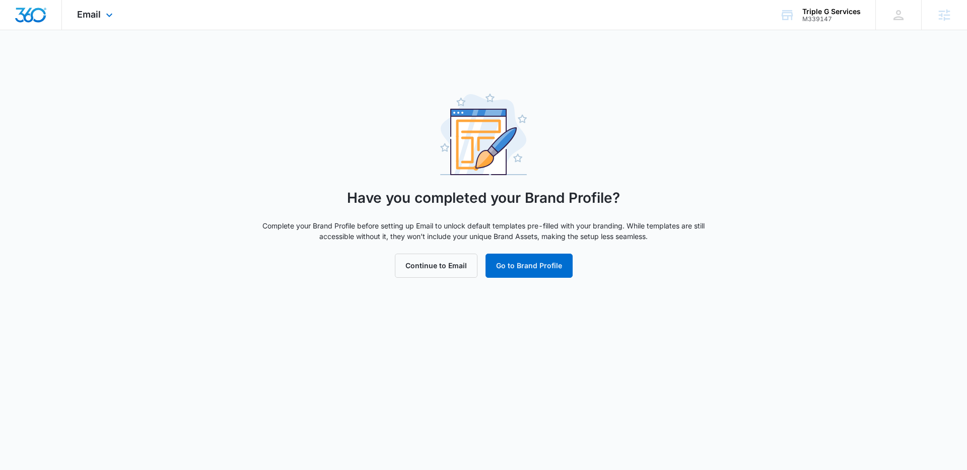
click at [37, 15] on img "Dashboard" at bounding box center [31, 15] width 32 height 15
